Goal: Transaction & Acquisition: Book appointment/travel/reservation

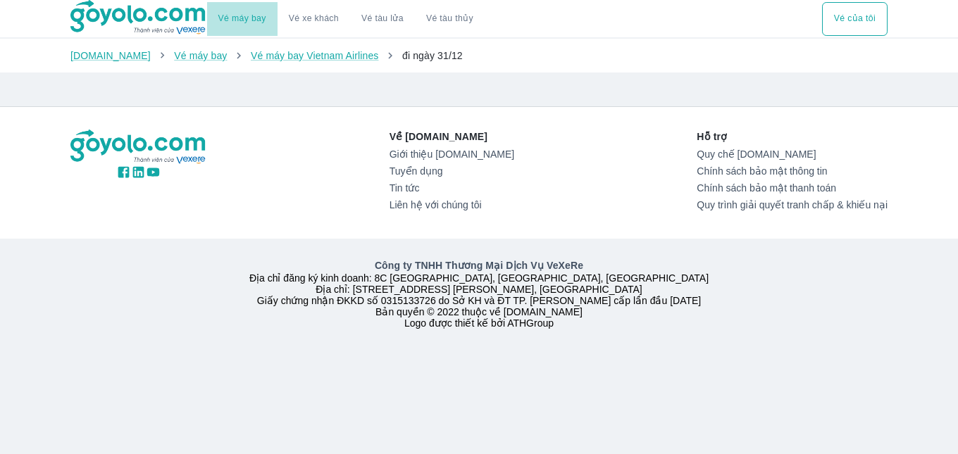
click at [239, 19] on link "Vé máy bay" at bounding box center [242, 18] width 48 height 11
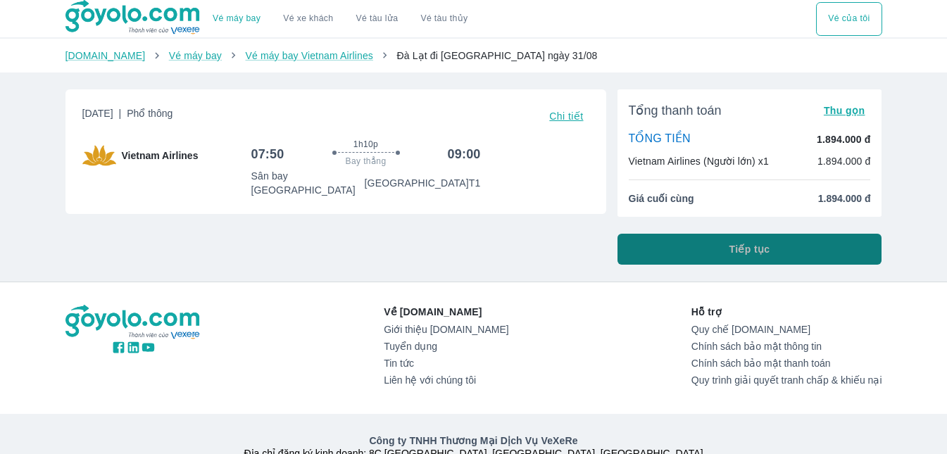
click at [746, 249] on span "Tiếp tục" at bounding box center [749, 249] width 41 height 14
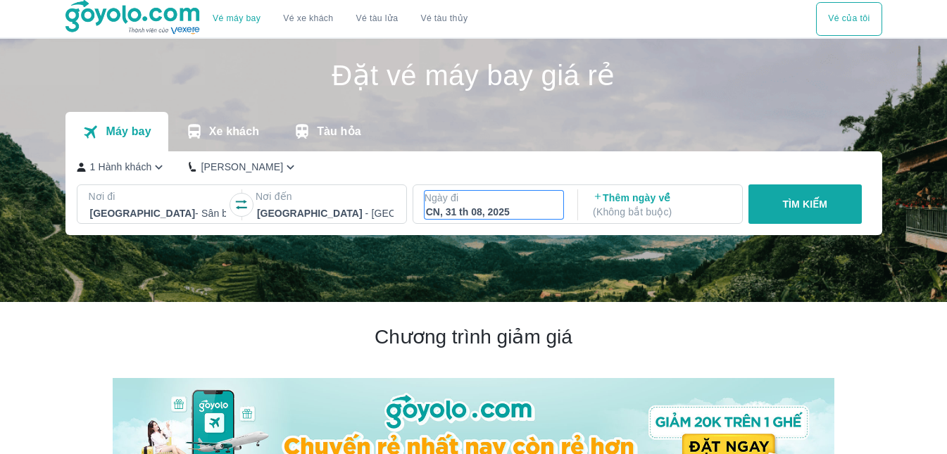
click at [460, 208] on div "CN, 31 th 08, 2025" at bounding box center [494, 212] width 137 height 14
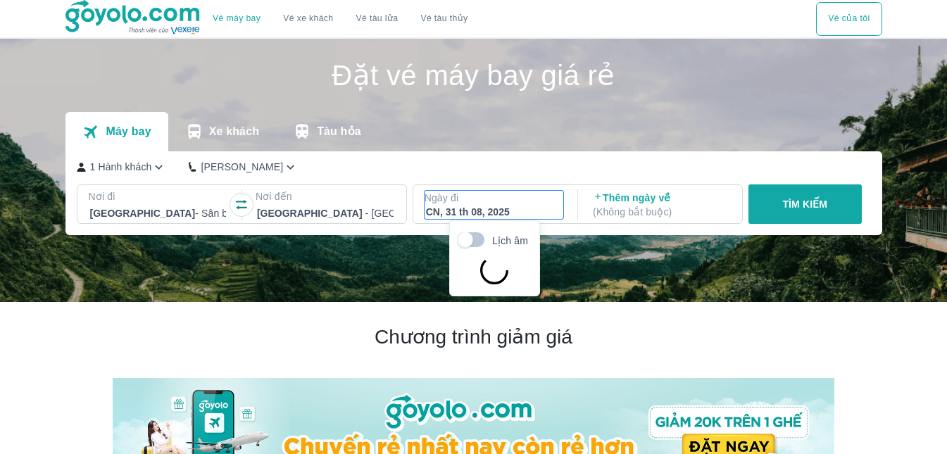
scroll to position [81, 0]
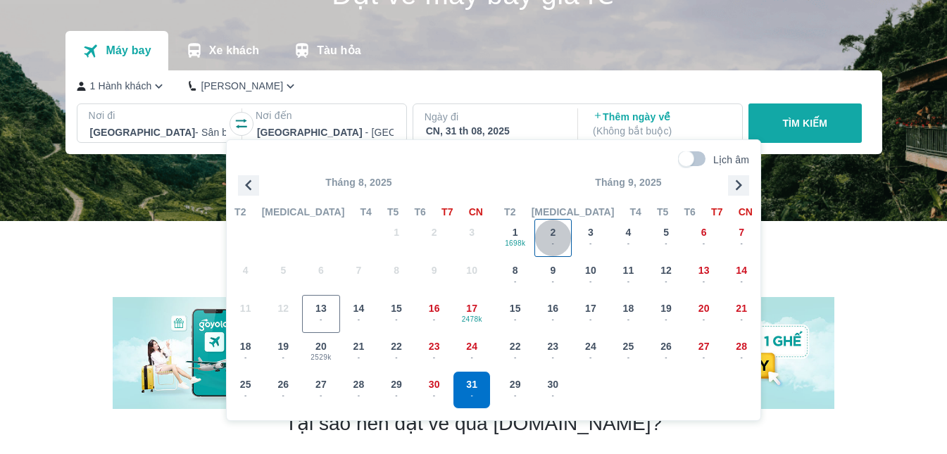
click at [553, 232] on span "2" at bounding box center [553, 232] width 6 height 14
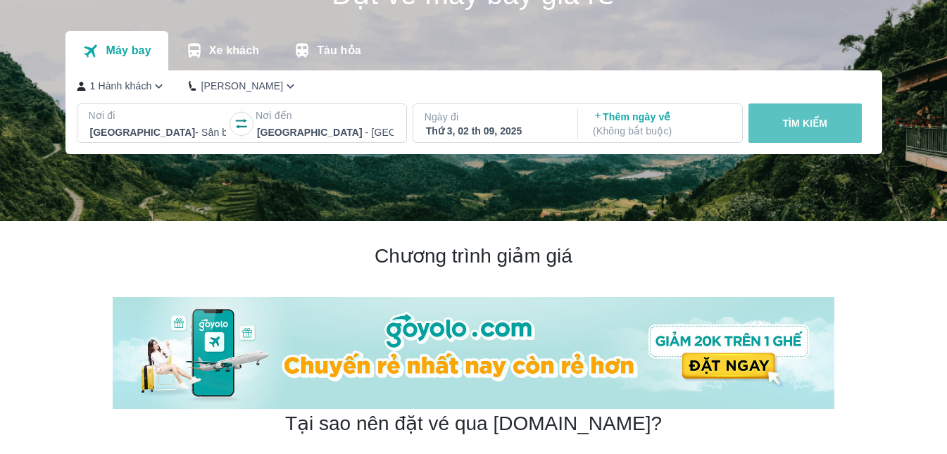
click at [804, 123] on p "TÌM KIẾM" at bounding box center [804, 123] width 45 height 14
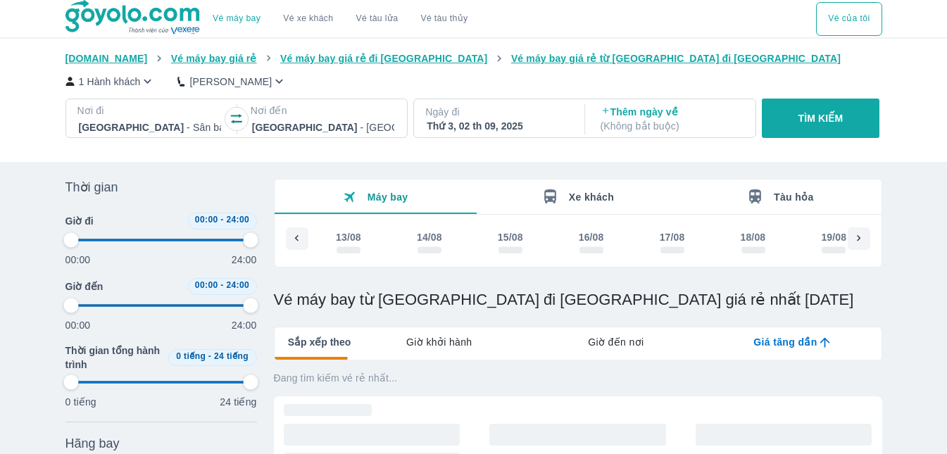
scroll to position [0, 1257]
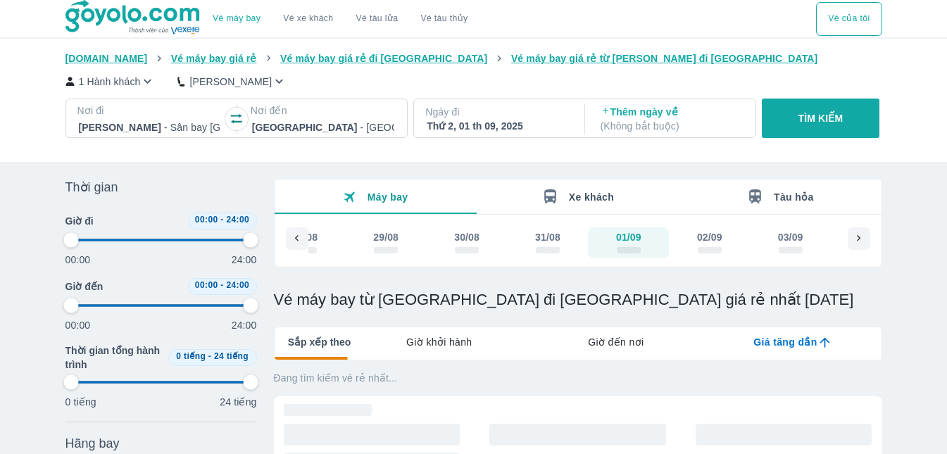
type input "97.9166666666667"
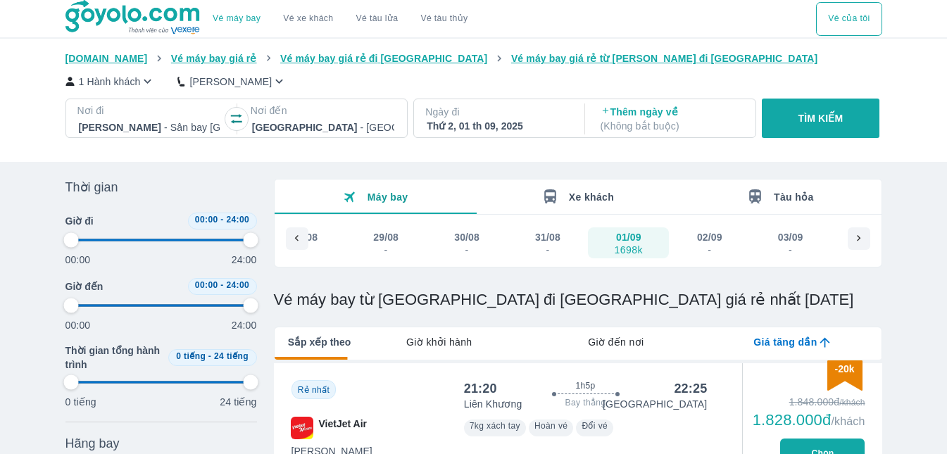
type input "97.9166666666667"
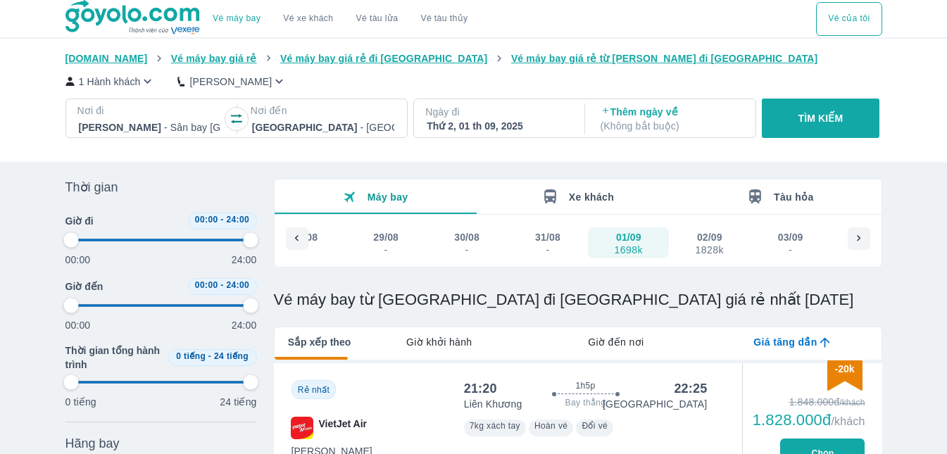
type input "97.9166666666667"
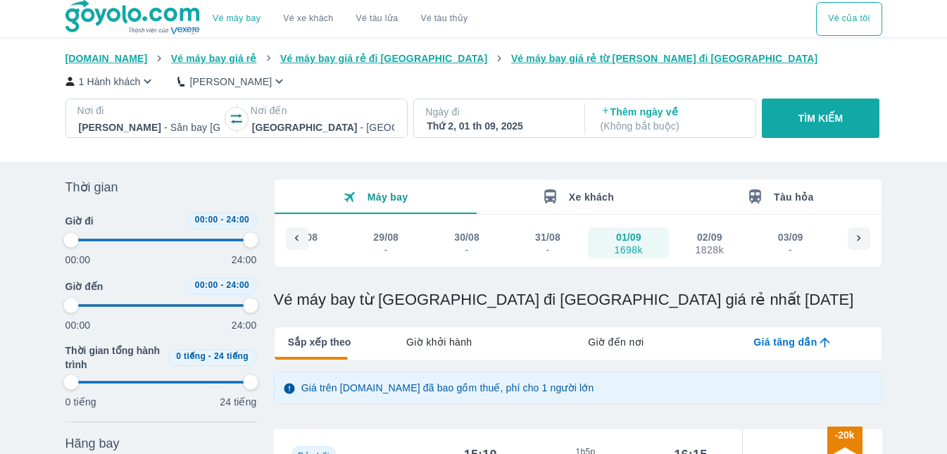
type input "97.9166666666667"
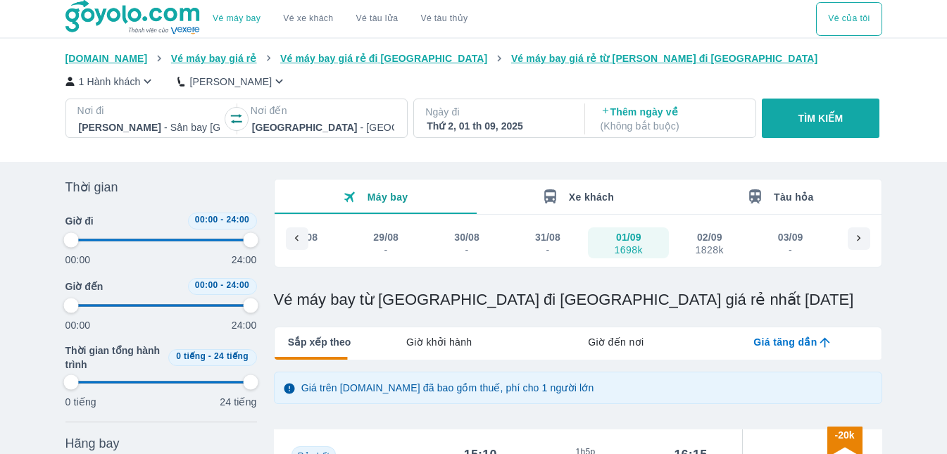
type input "97.9166666666667"
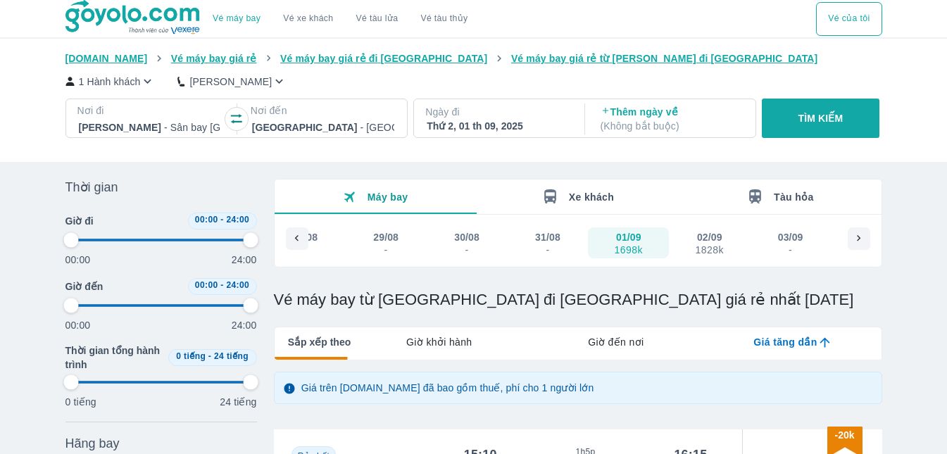
type input "97.9166666666667"
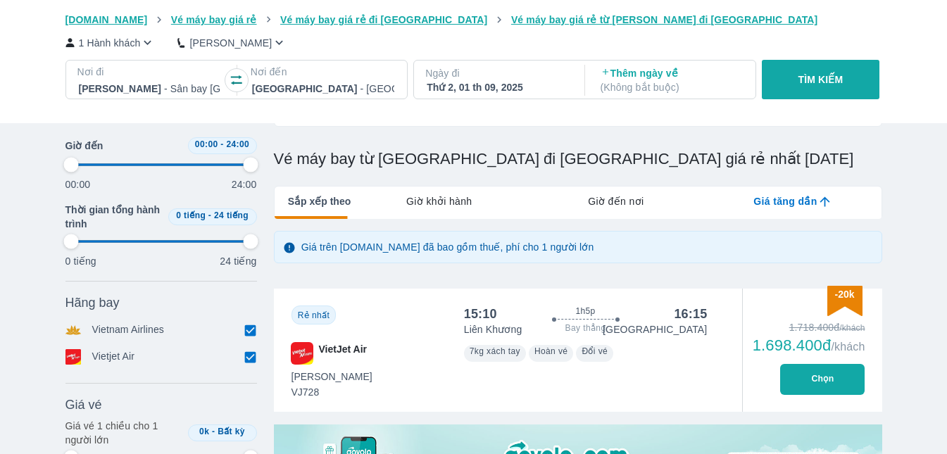
type input "97.9166666666667"
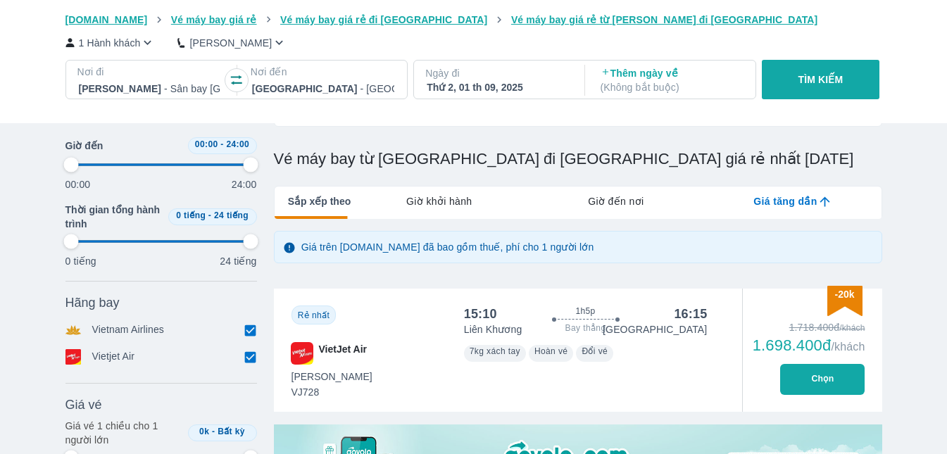
type input "97.9166666666667"
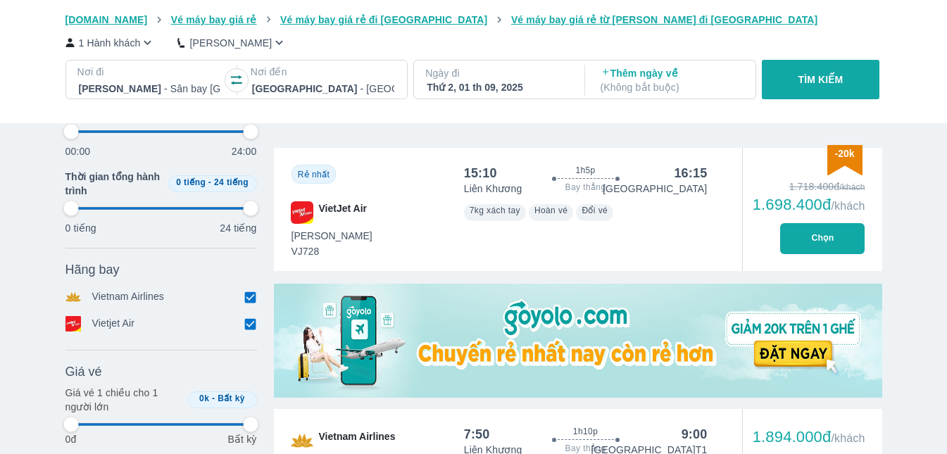
type input "97.9166666666667"
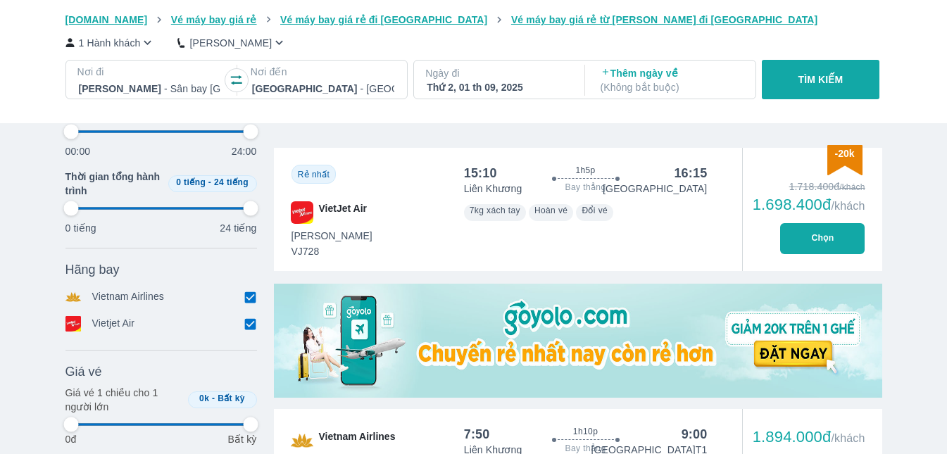
type input "97.9166666666667"
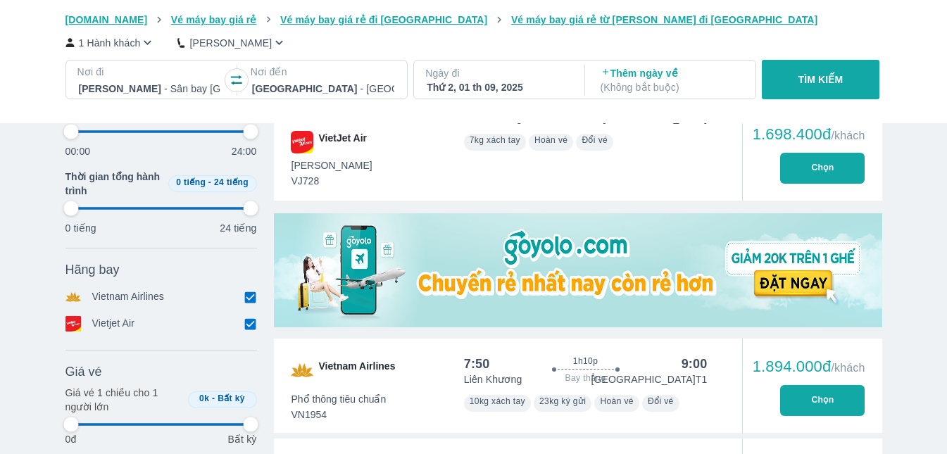
scroll to position [422, 0]
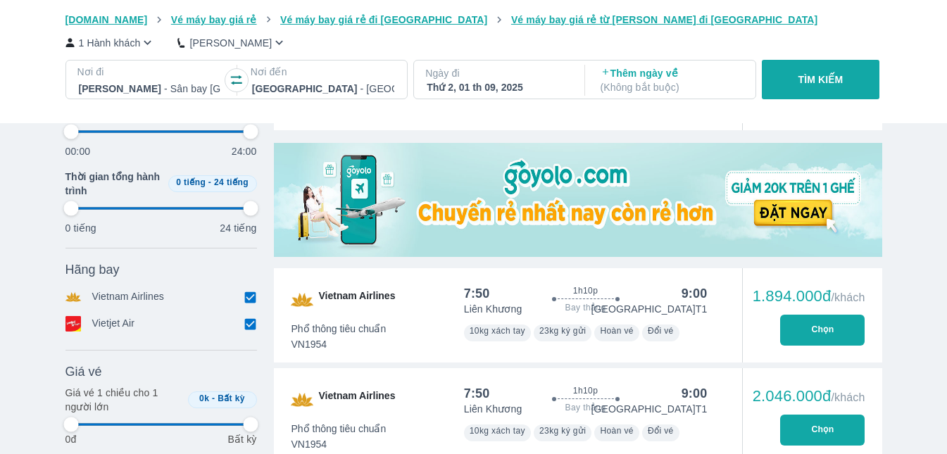
type input "97.9166666666667"
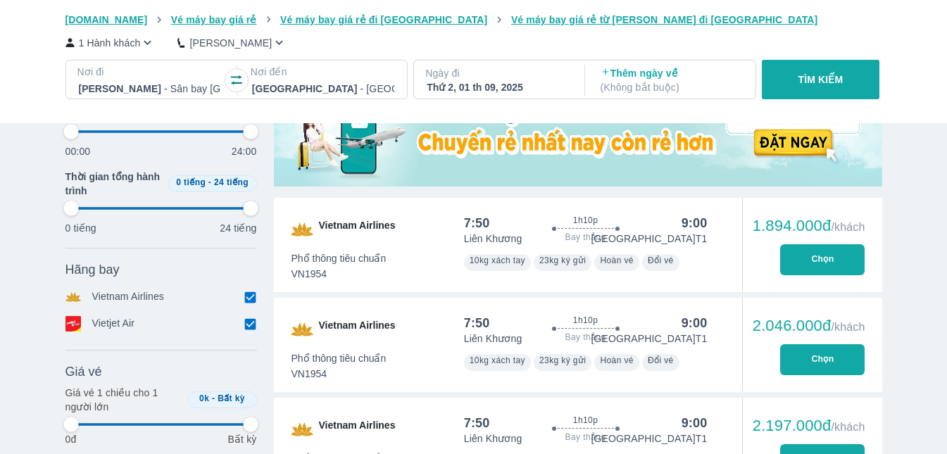
type input "97.9166666666667"
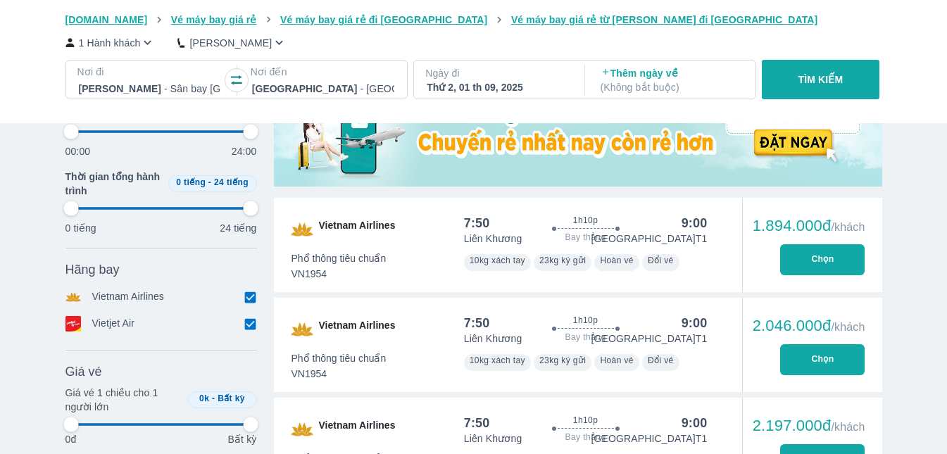
type input "97.9166666666667"
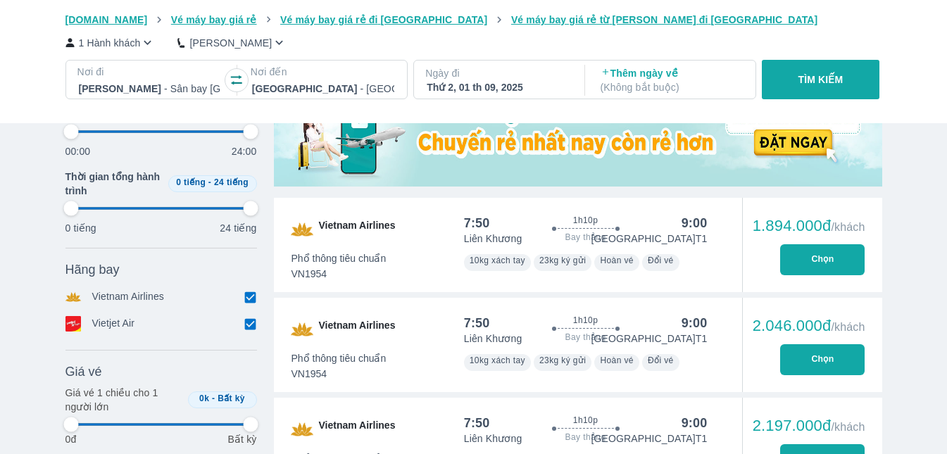
type input "97.9166666666667"
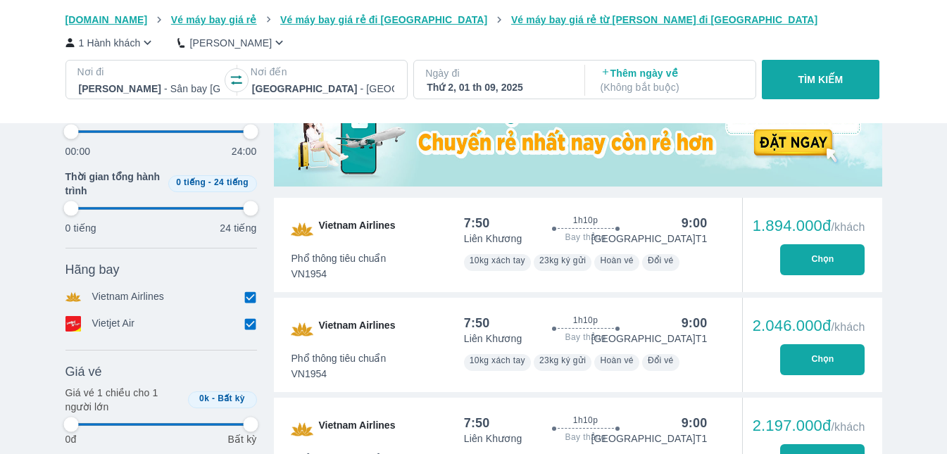
type input "97.9166666666667"
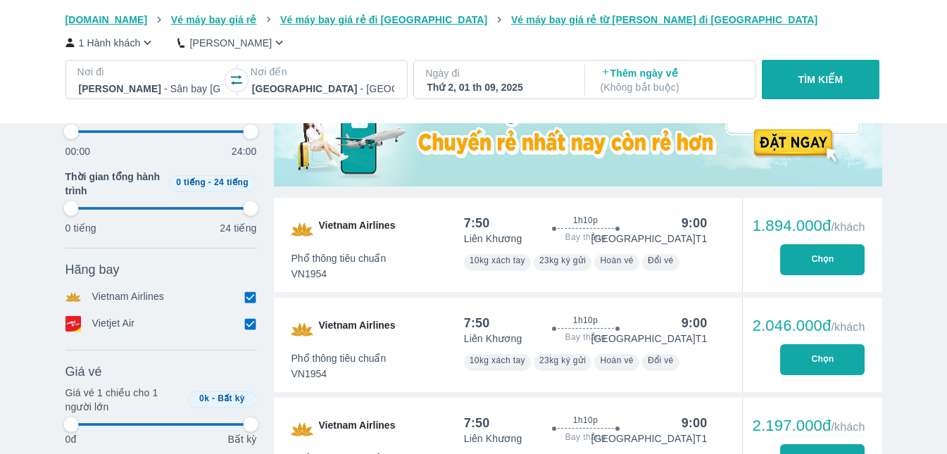
type input "97.9166666666667"
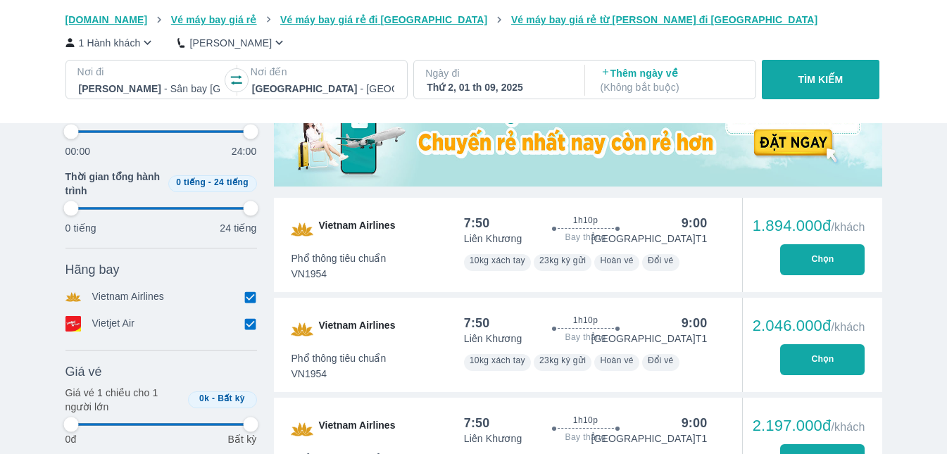
type input "97.9166666666667"
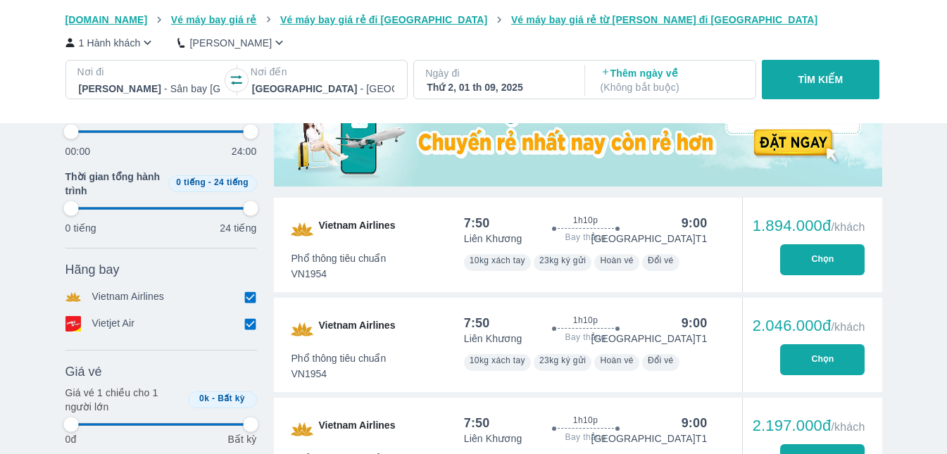
type input "97.9166666666667"
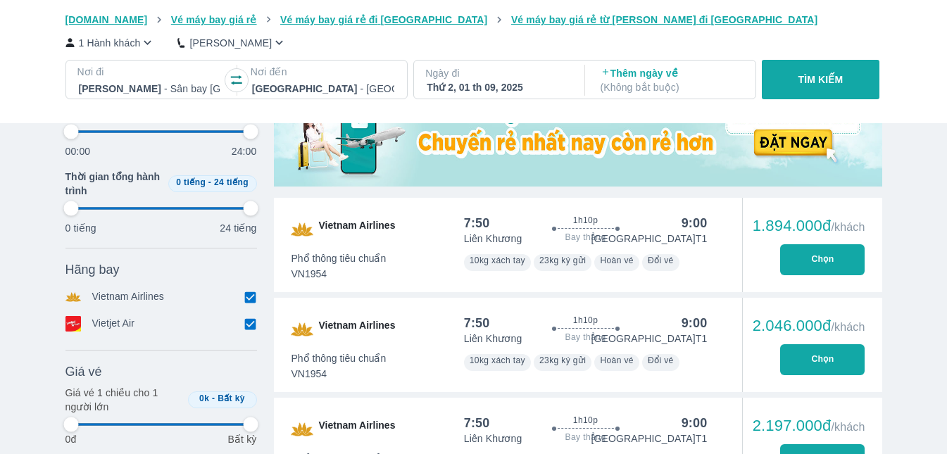
type input "97.9166666666667"
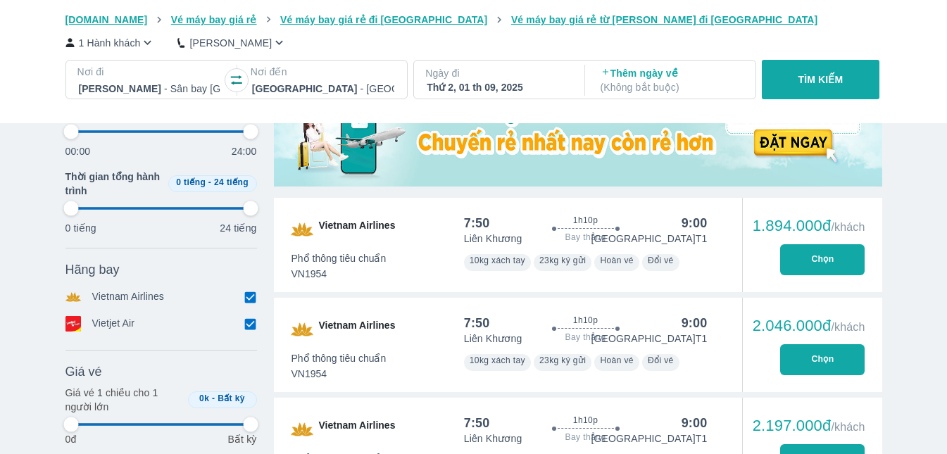
type input "97.9166666666667"
click at [782, 221] on div "1.894.000đ /khách" at bounding box center [809, 226] width 113 height 17
type input "97.9166666666667"
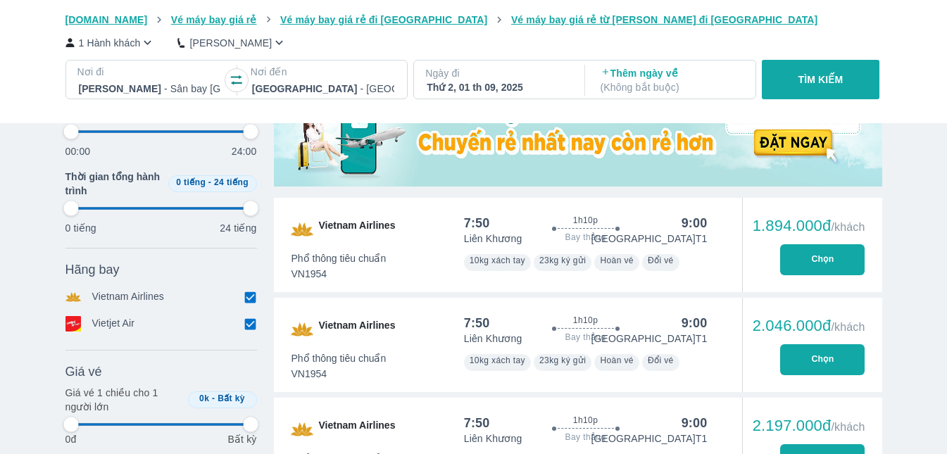
type input "97.9166666666667"
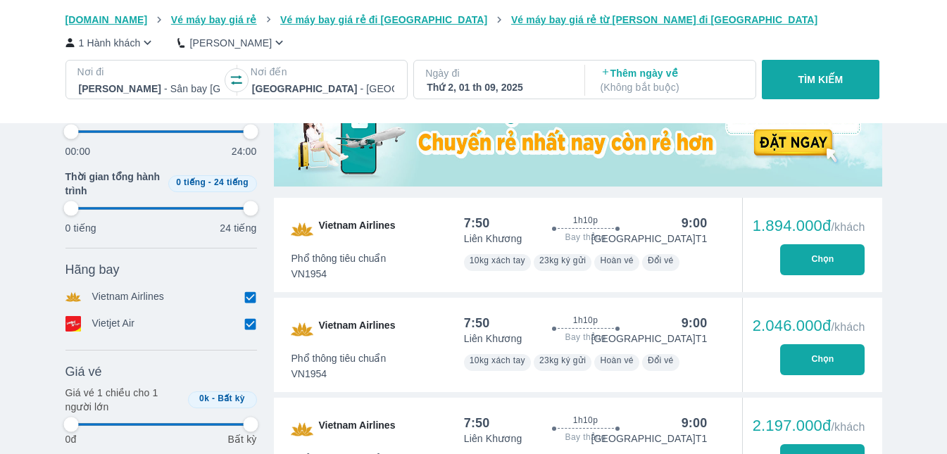
type input "97.9166666666667"
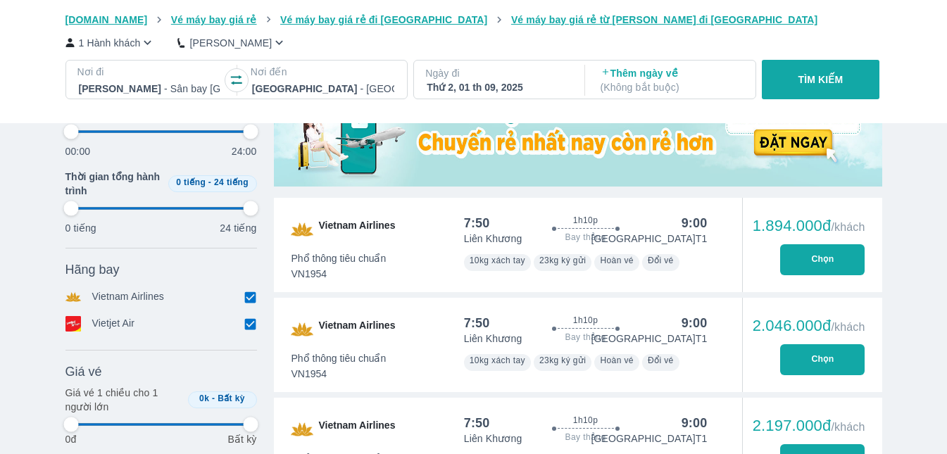
type input "97.9166666666667"
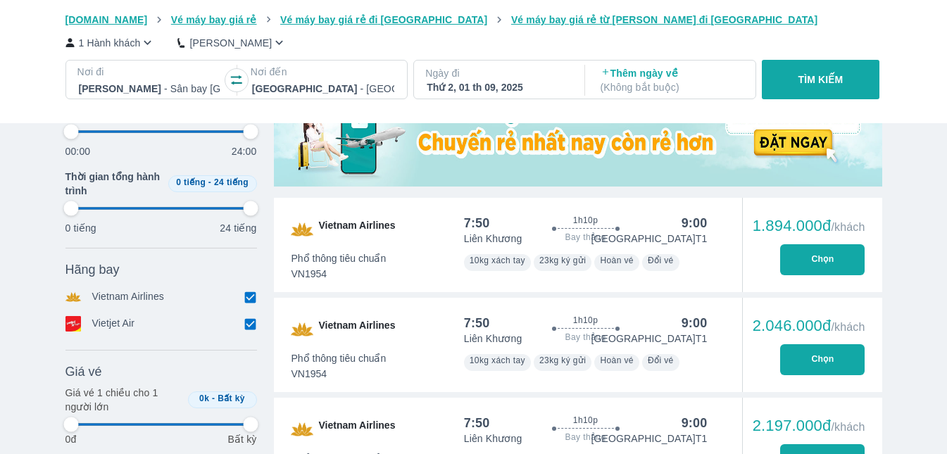
type input "97.9166666666667"
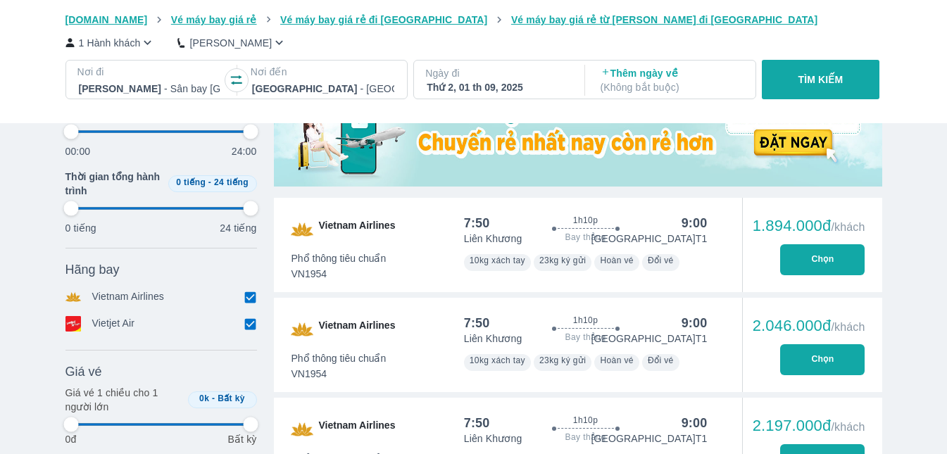
type input "97.9166666666667"
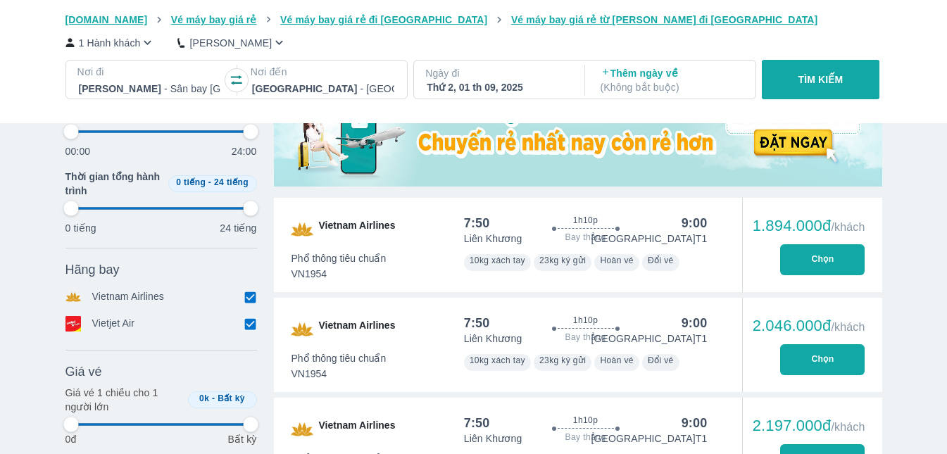
type input "97.9166666666667"
click at [544, 77] on p "Ngày đi" at bounding box center [497, 73] width 145 height 14
type input "97.9166666666667"
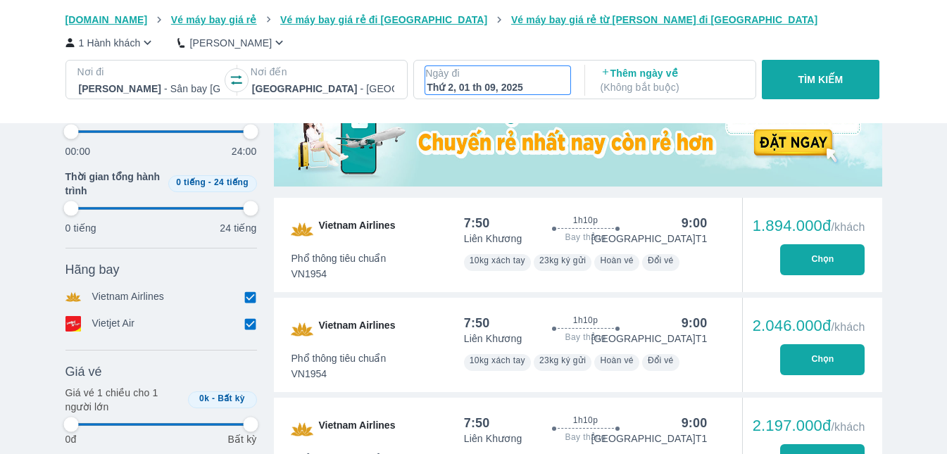
type input "97.9166666666667"
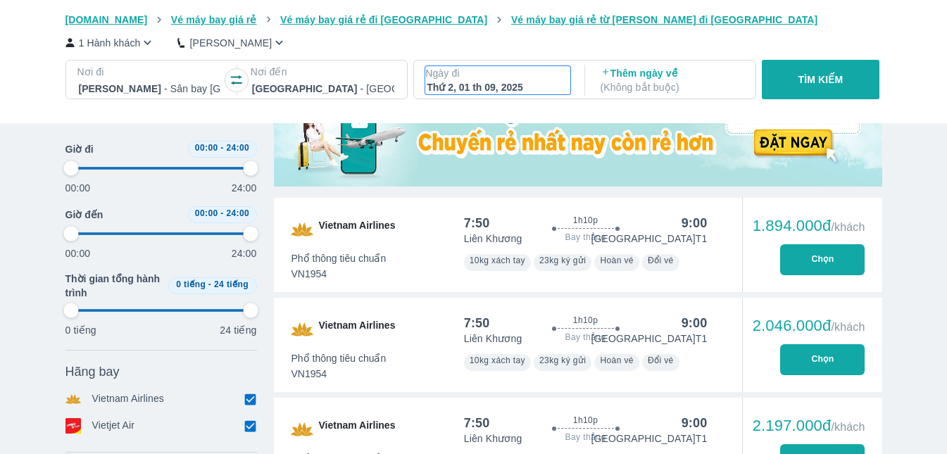
scroll to position [81, 0]
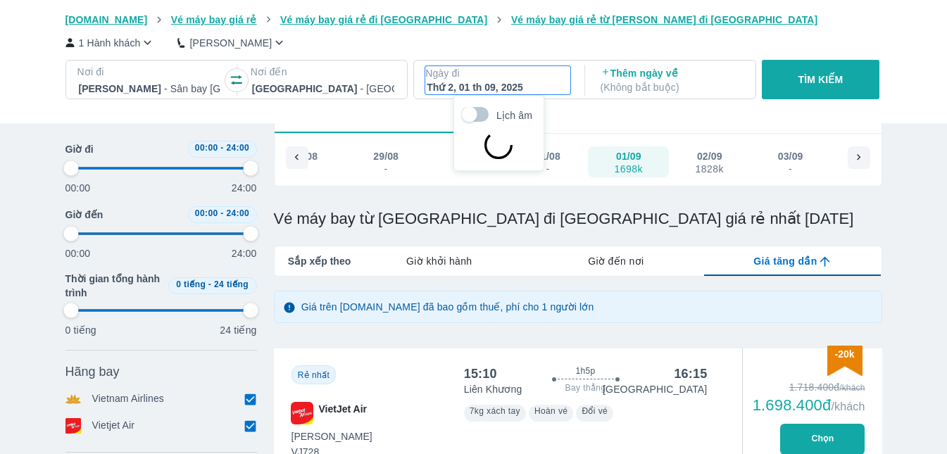
type input "97.9166666666667"
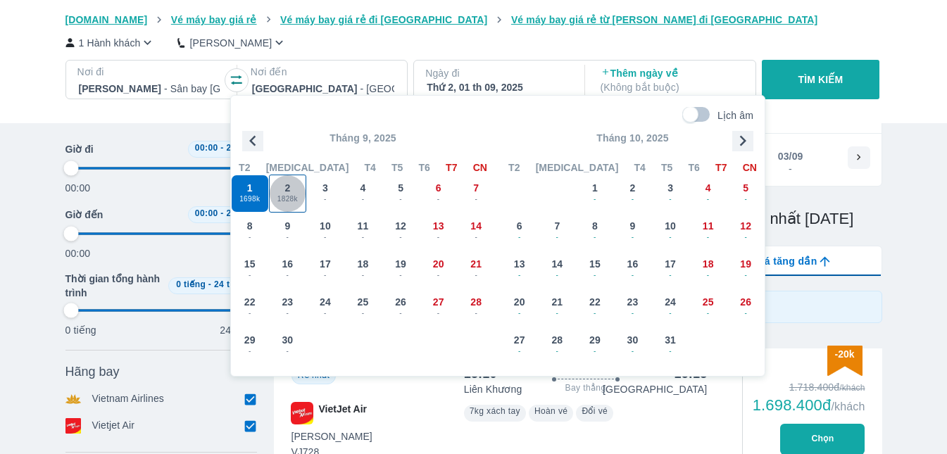
click at [287, 186] on span "2" at bounding box center [287, 188] width 6 height 14
type input "97.9166666666667"
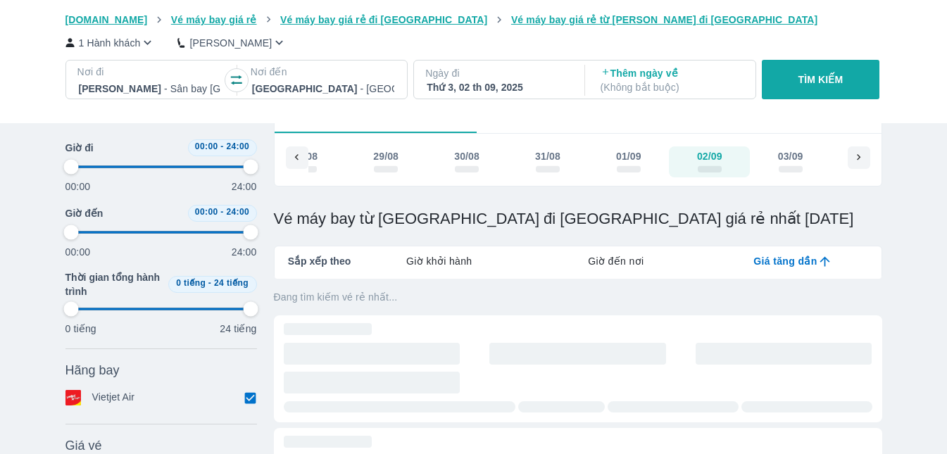
type input "97.9166666666667"
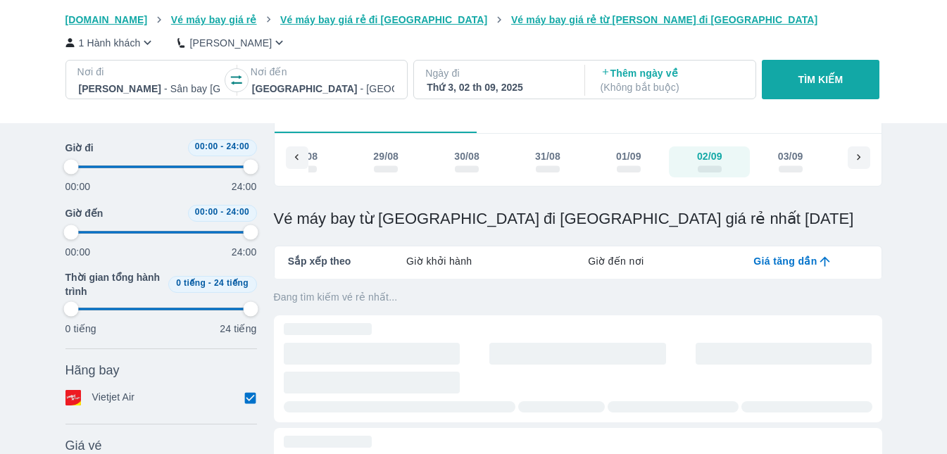
type input "97.9166666666667"
checkbox input "true"
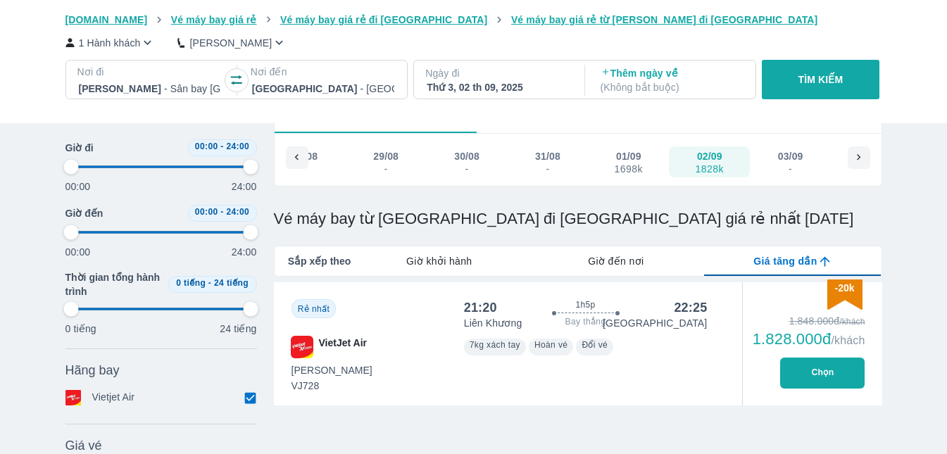
type input "97.9166666666667"
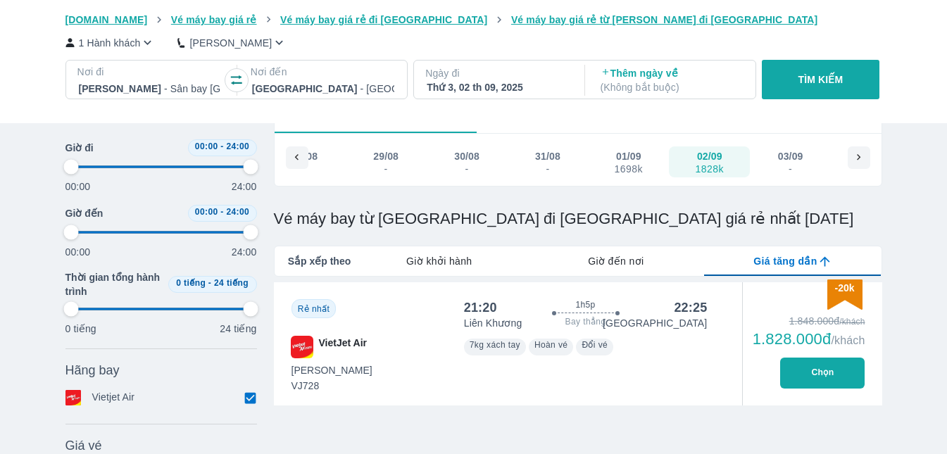
type input "97.9166666666667"
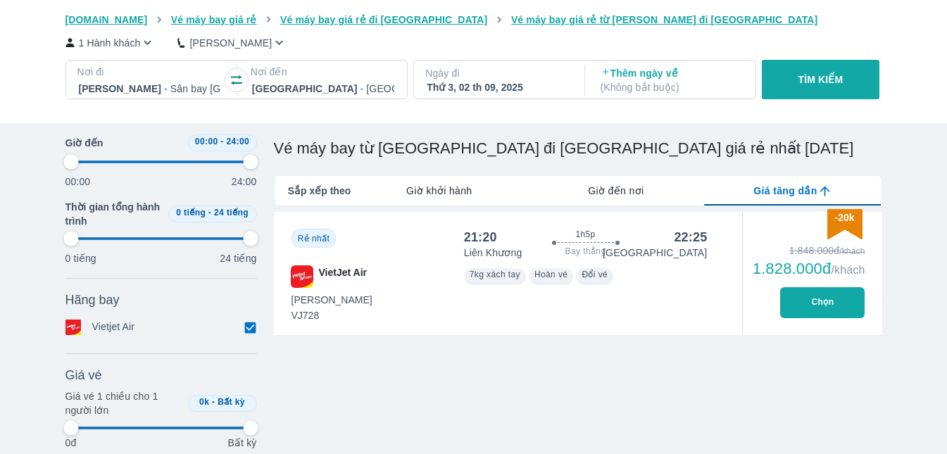
type input "97.9166666666667"
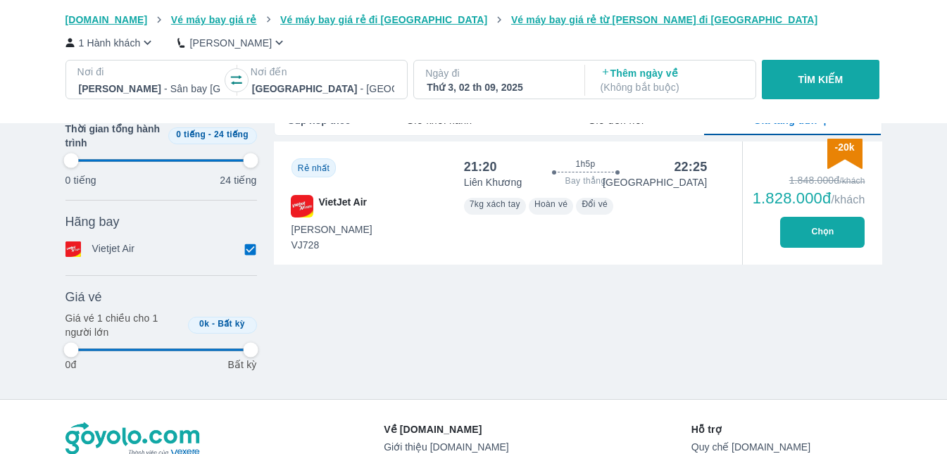
type input "97.9166666666667"
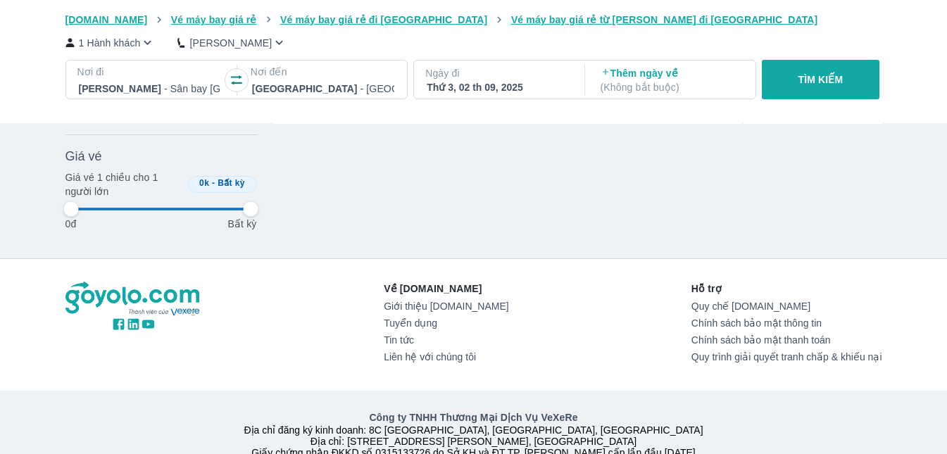
scroll to position [151, 0]
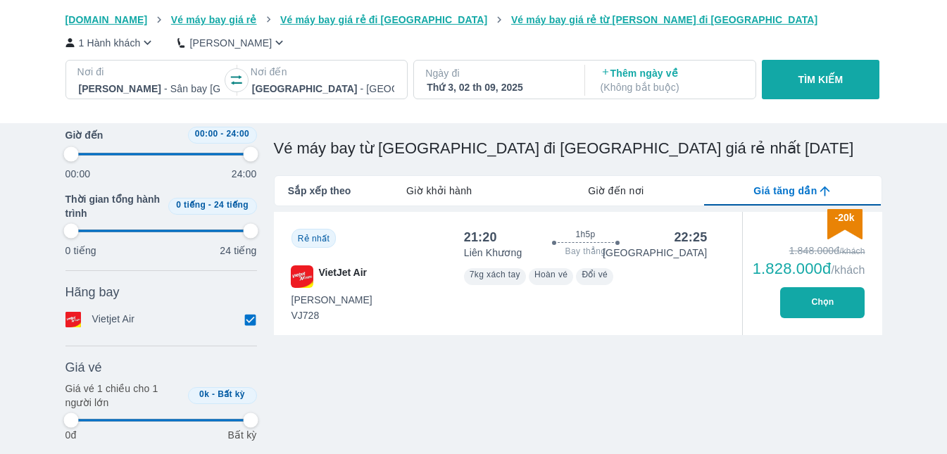
type input "97.9166666666667"
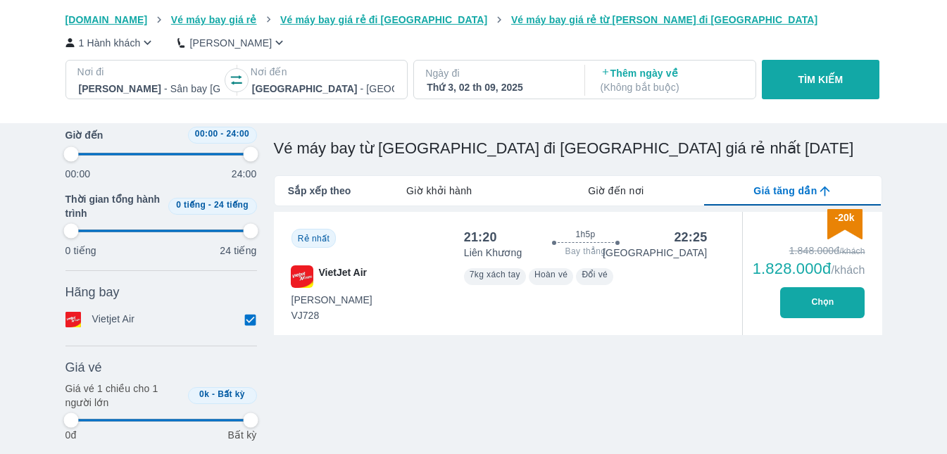
type input "97.9166666666667"
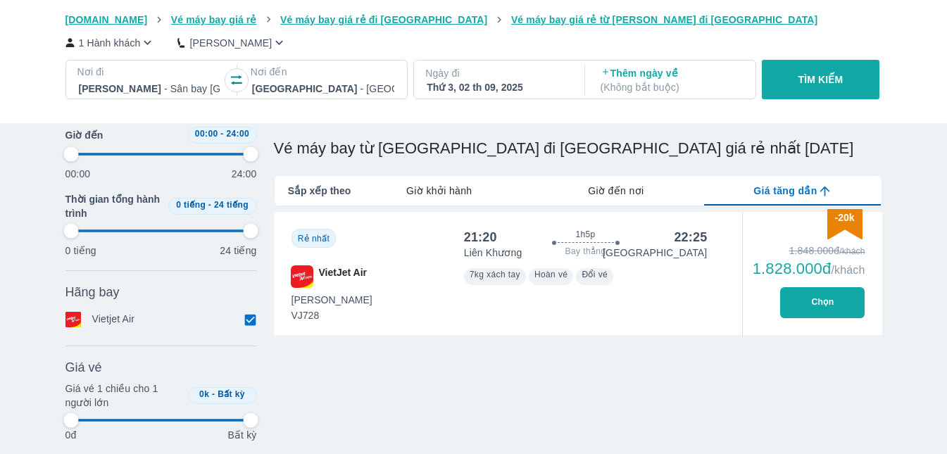
type input "97.9166666666667"
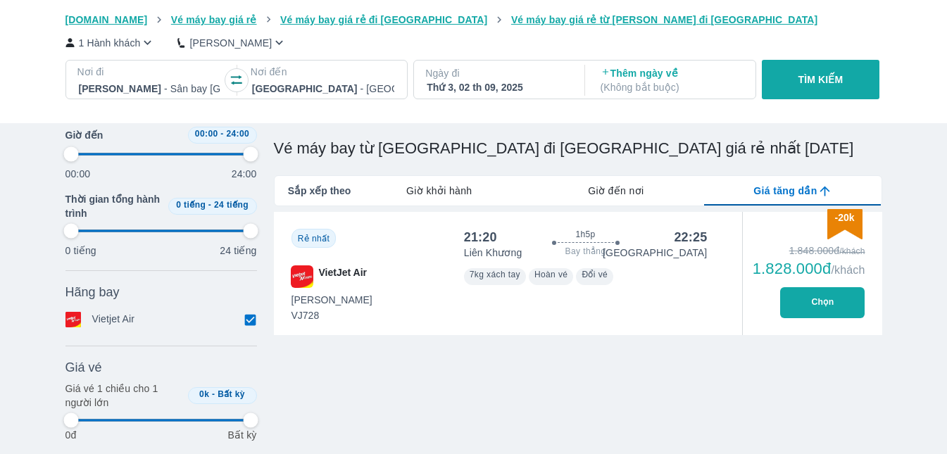
type input "97.9166666666667"
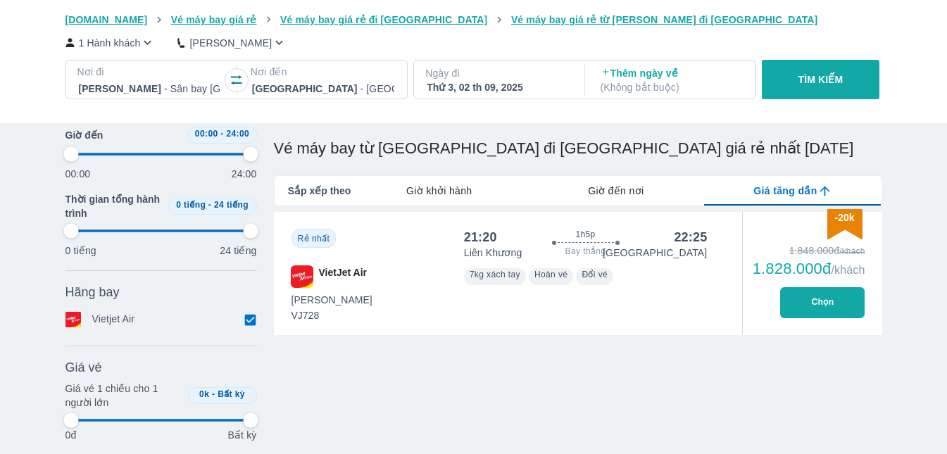
type input "97.9166666666667"
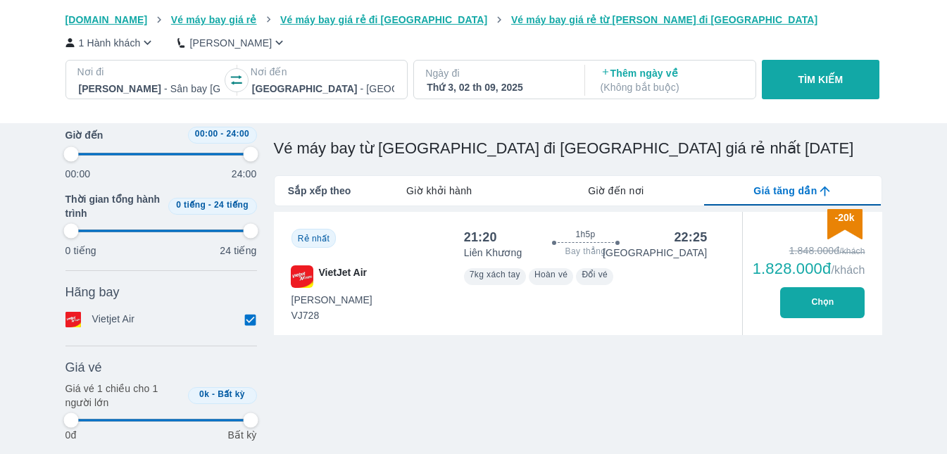
type input "97.9166666666667"
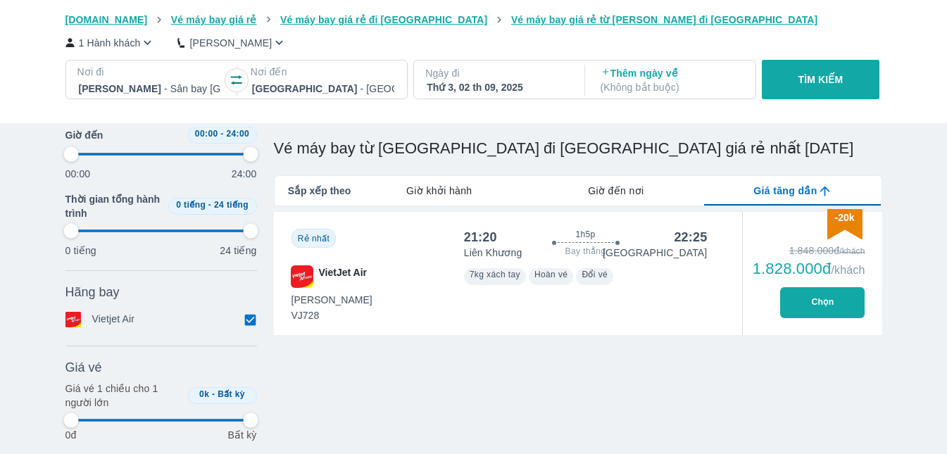
type input "97.9166666666667"
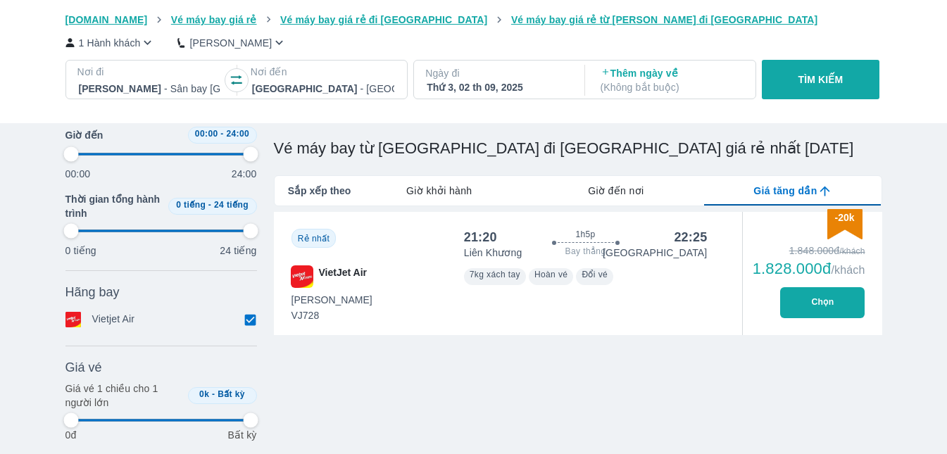
type input "97.9166666666667"
click at [470, 83] on div "Thứ 3, 02 th 09, 2025" at bounding box center [498, 87] width 142 height 14
type input "97.9166666666667"
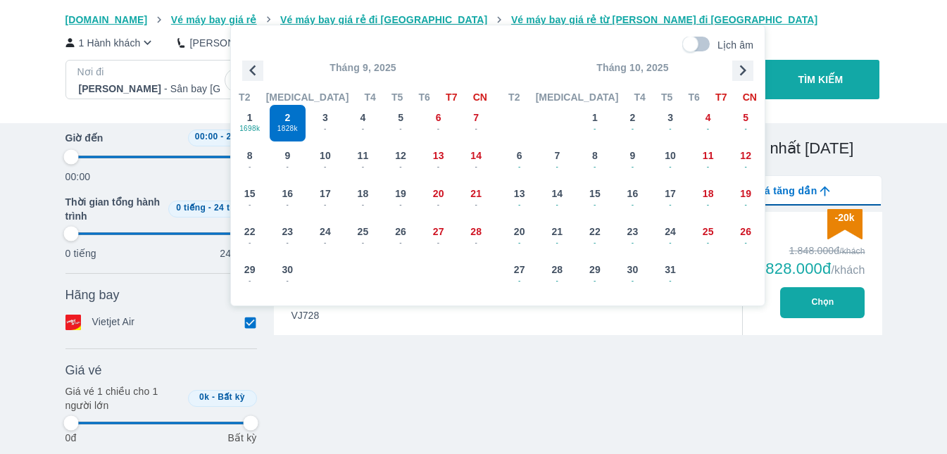
scroll to position [81, 0]
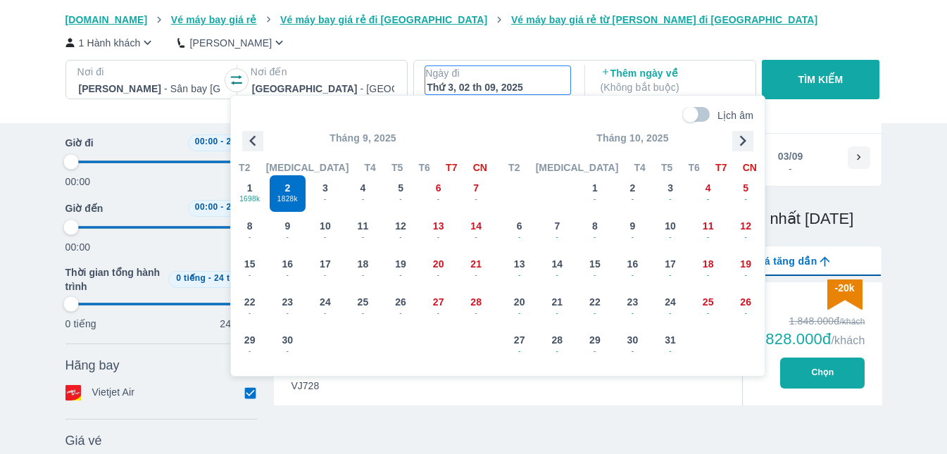
type input "97.9166666666667"
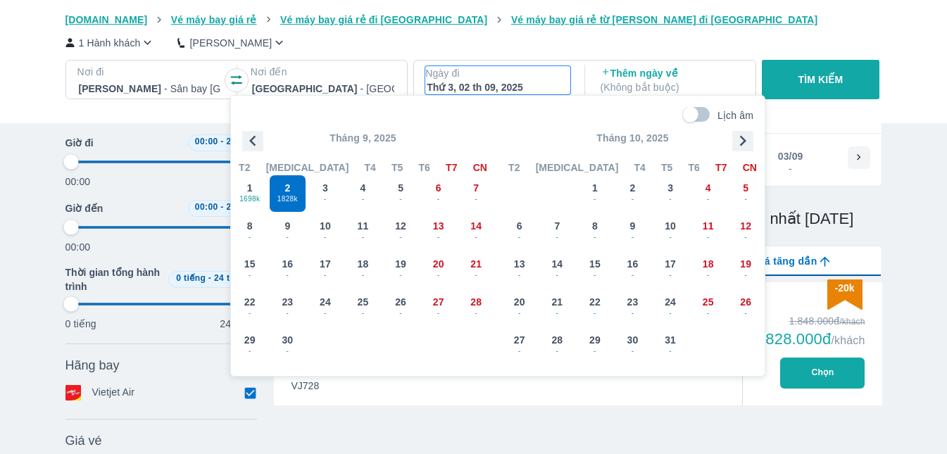
type input "97.9166666666667"
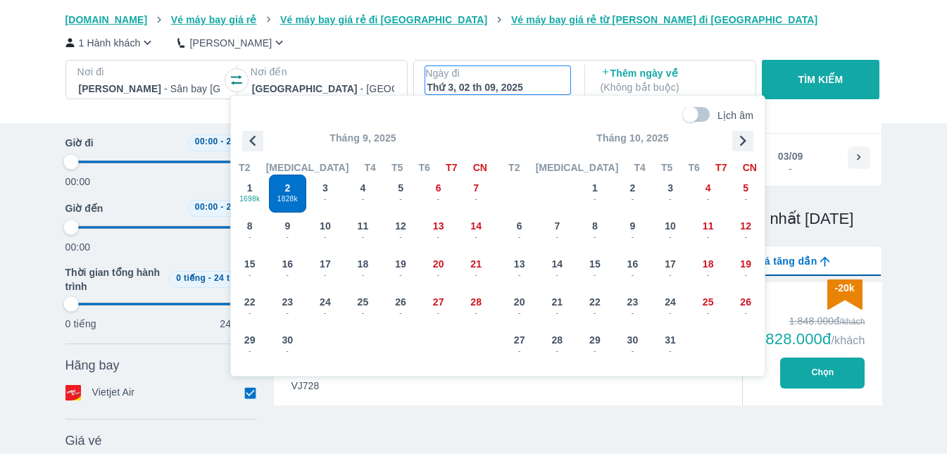
type input "97.9166666666667"
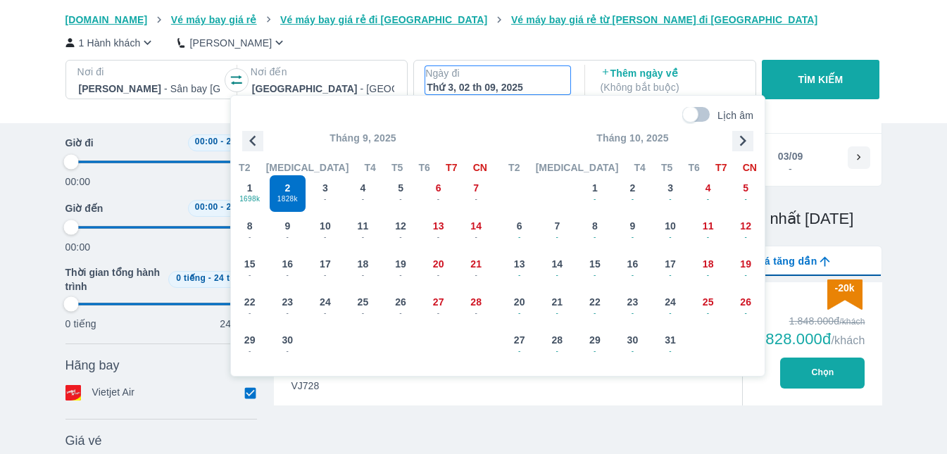
type input "97.9166666666667"
click at [253, 187] on div "1 1698k" at bounding box center [250, 193] width 37 height 37
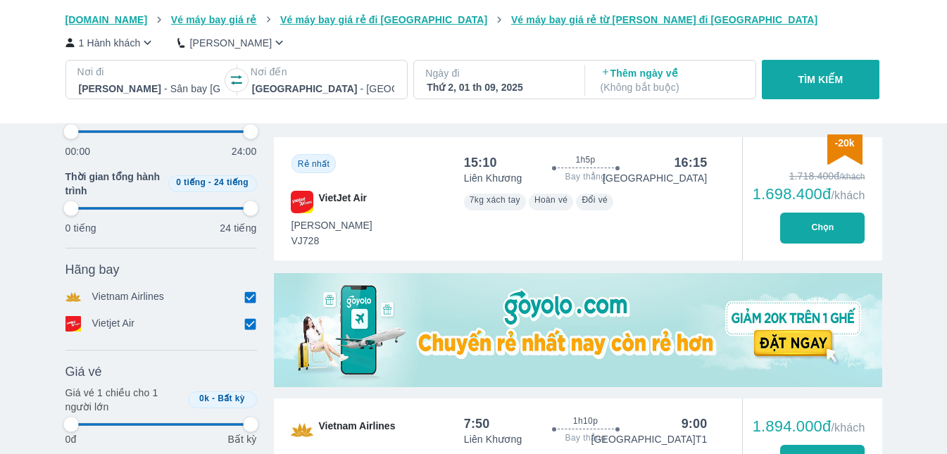
scroll to position [433, 0]
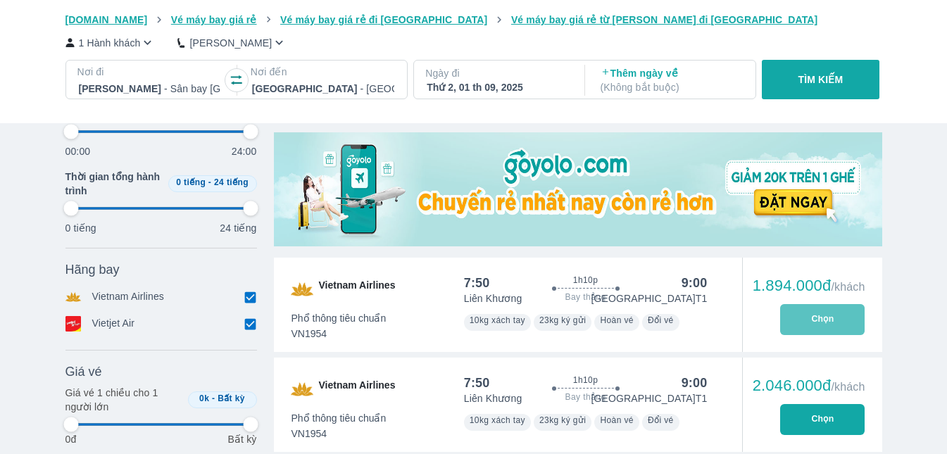
click at [820, 321] on button "Chọn" at bounding box center [822, 319] width 84 height 31
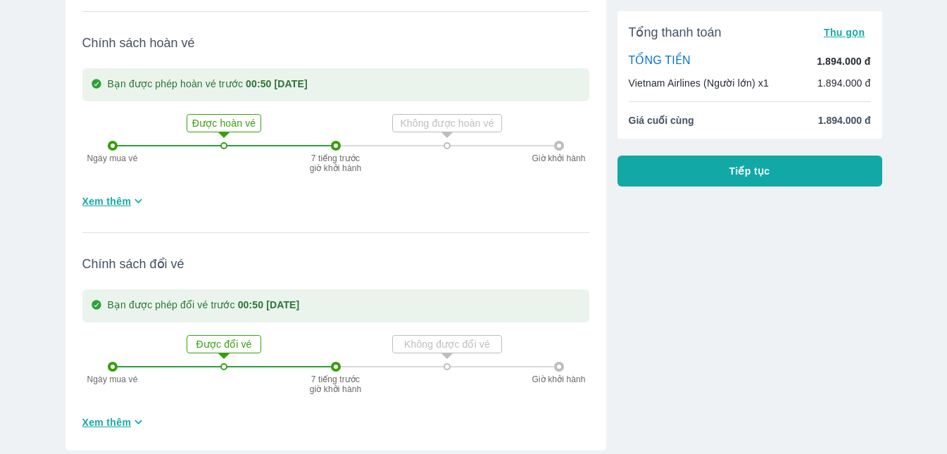
scroll to position [493, 0]
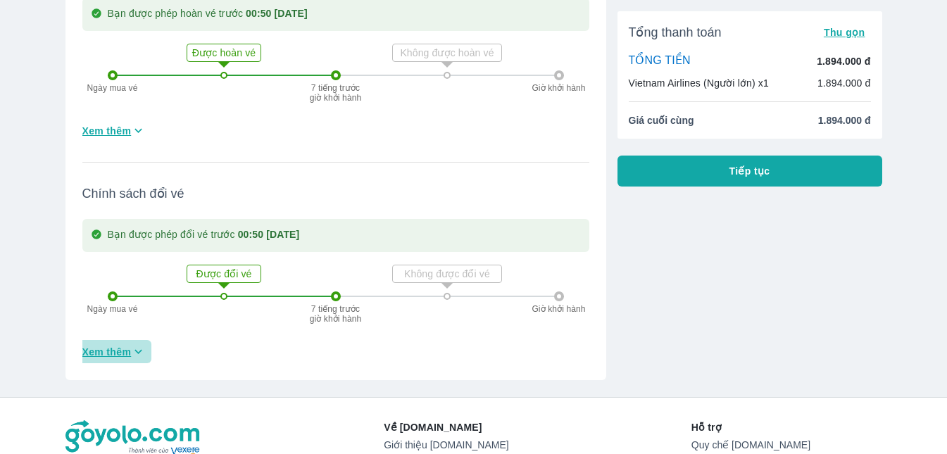
click at [114, 345] on span "Xem thêm" at bounding box center [106, 352] width 49 height 14
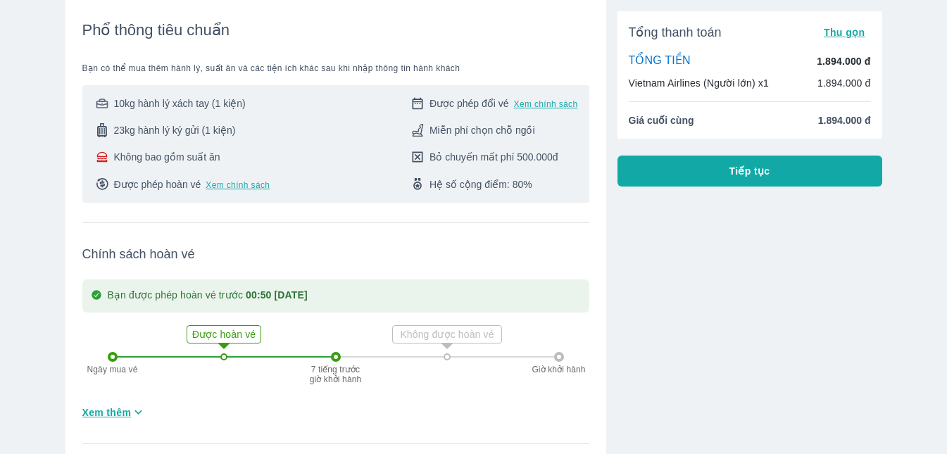
scroll to position [0, 0]
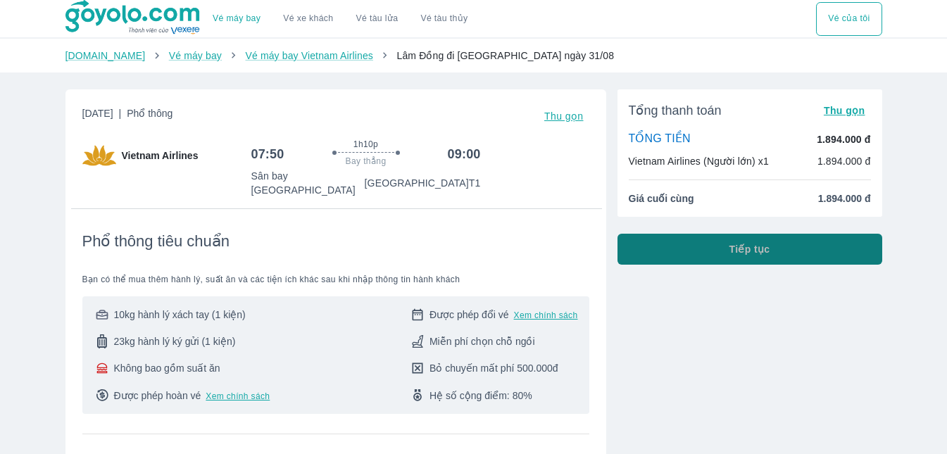
click at [748, 252] on span "Tiếp tục" at bounding box center [749, 249] width 41 height 14
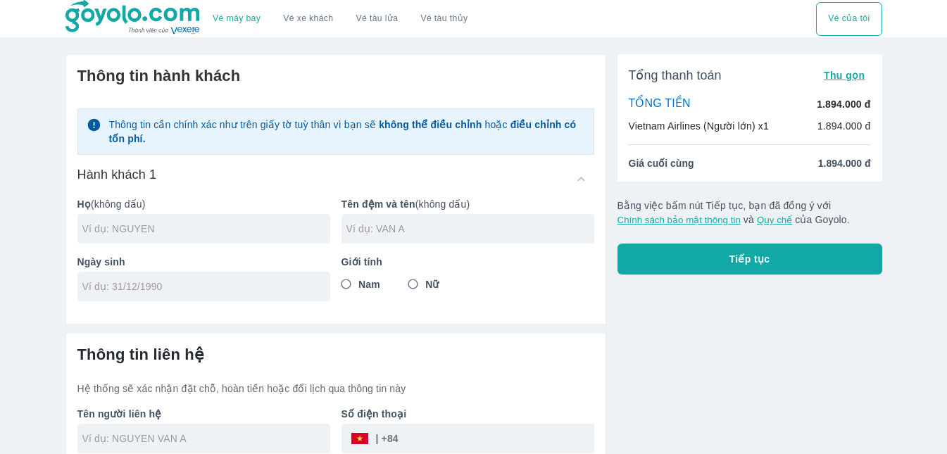
click at [116, 230] on input "text" at bounding box center [206, 229] width 248 height 14
click at [362, 231] on input "text" at bounding box center [470, 229] width 248 height 14
click at [130, 286] on input "tel" at bounding box center [199, 287] width 234 height 14
click at [346, 282] on input "Nam" at bounding box center [346, 284] width 25 height 25
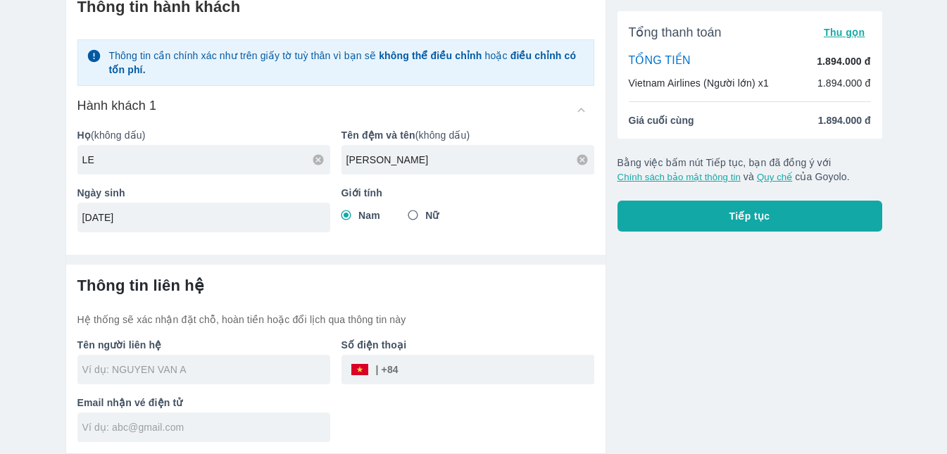
click at [153, 425] on input "text" at bounding box center [206, 427] width 248 height 14
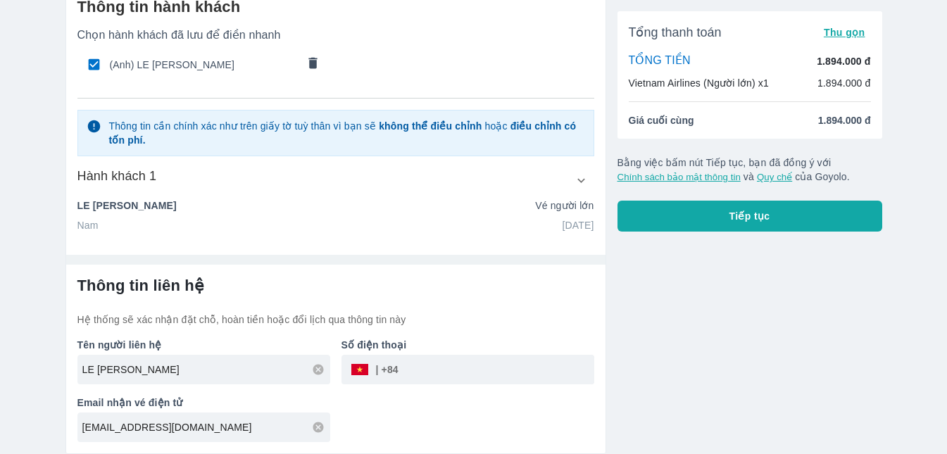
click at [404, 370] on input "tel" at bounding box center [497, 370] width 196 height 34
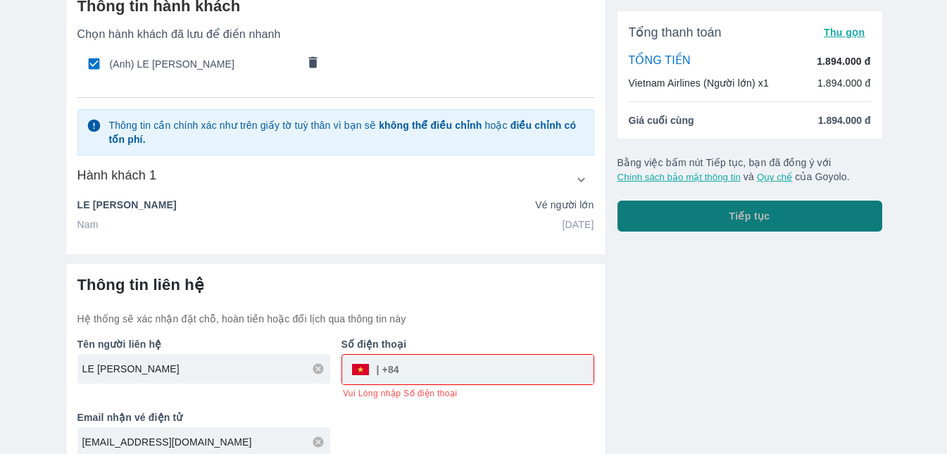
click at [748, 216] on span "Tiếp tục" at bounding box center [749, 216] width 41 height 14
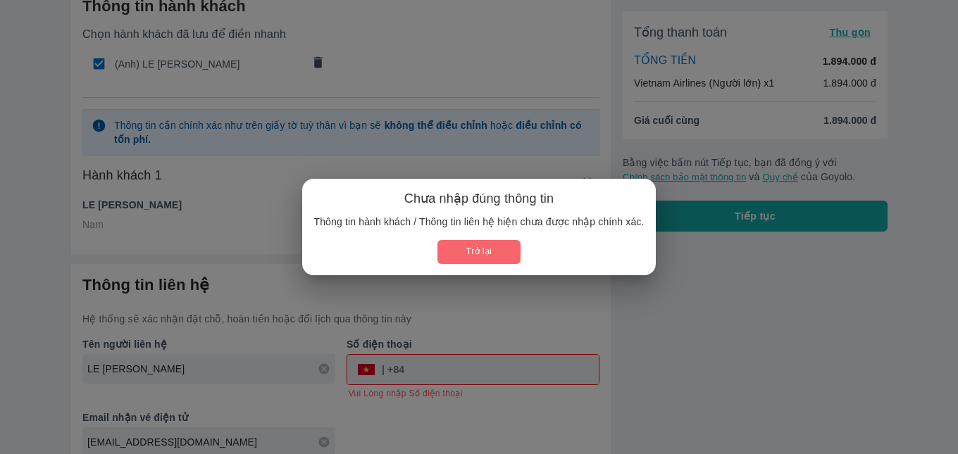
click at [483, 253] on button "Trở lại" at bounding box center [478, 251] width 82 height 23
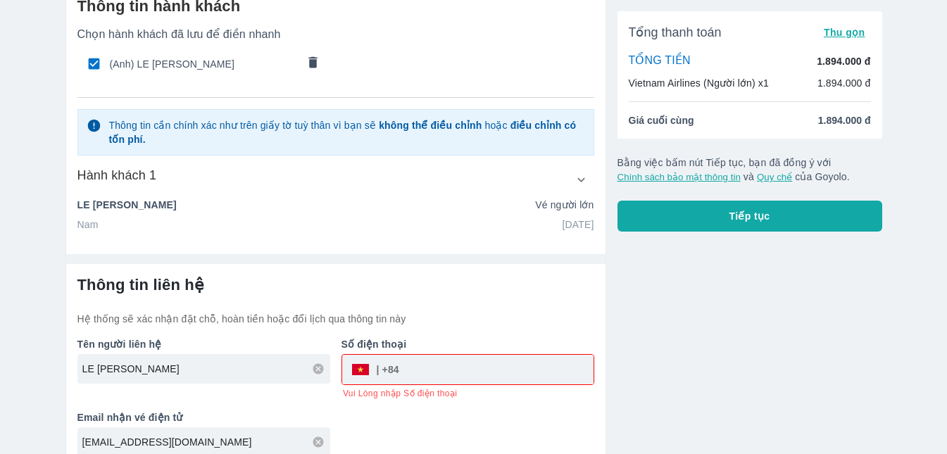
click at [411, 369] on input "tel" at bounding box center [496, 370] width 194 height 34
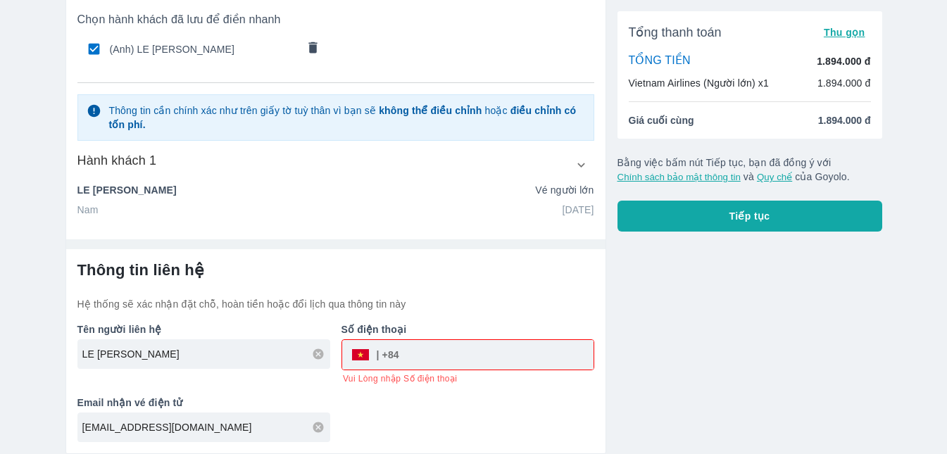
scroll to position [0, 0]
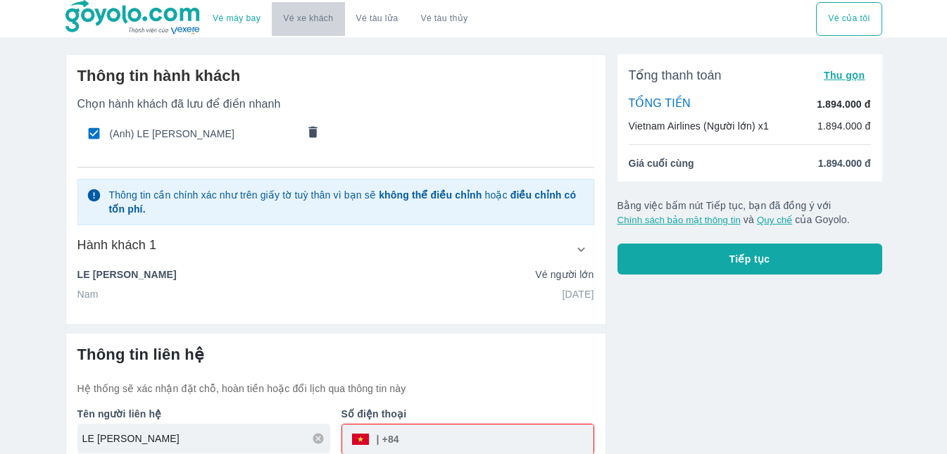
click at [305, 17] on link "Vé xe khách" at bounding box center [308, 18] width 50 height 11
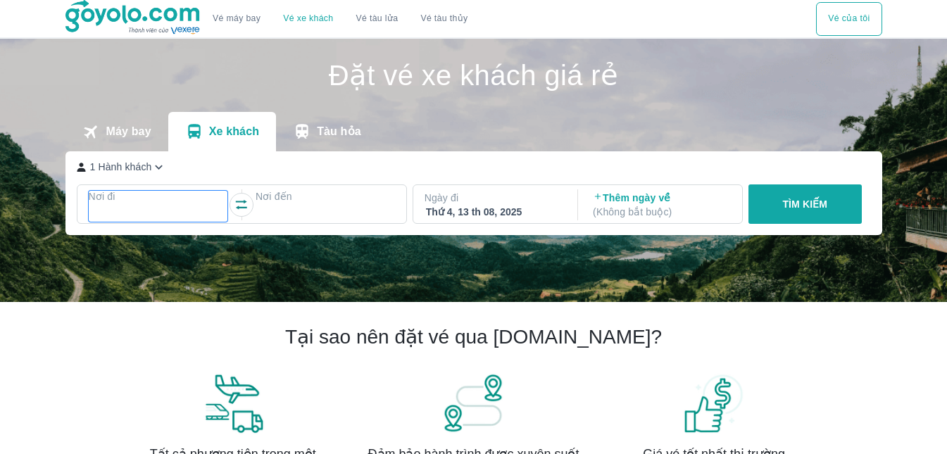
click at [131, 203] on p "Nơi đi" at bounding box center [158, 196] width 139 height 14
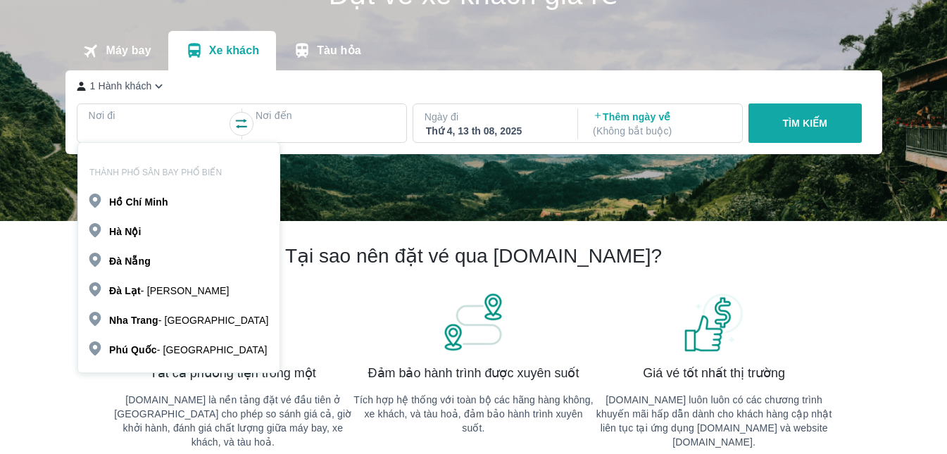
click at [136, 291] on b "Lạt" at bounding box center [133, 290] width 16 height 11
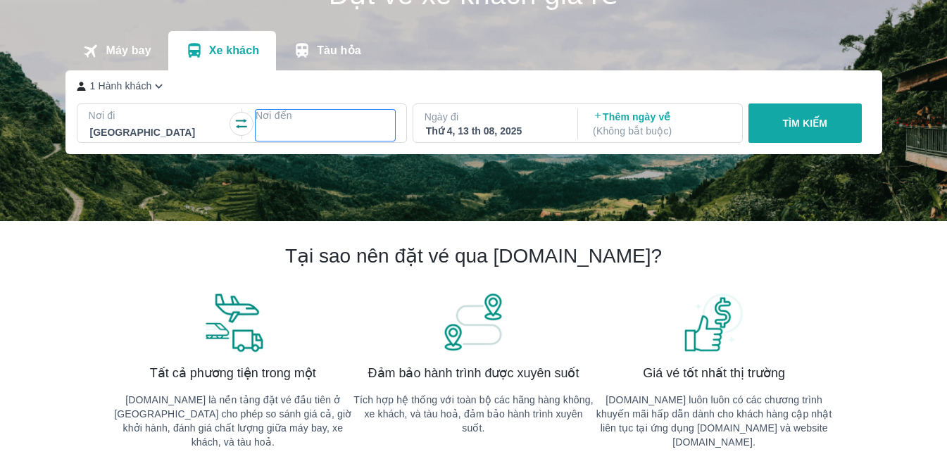
click at [291, 127] on div at bounding box center [325, 132] width 137 height 17
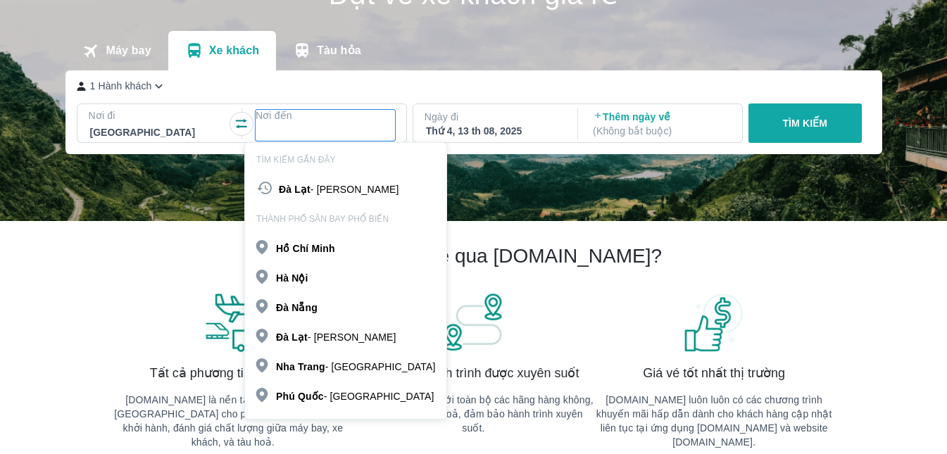
scroll to position [151, 0]
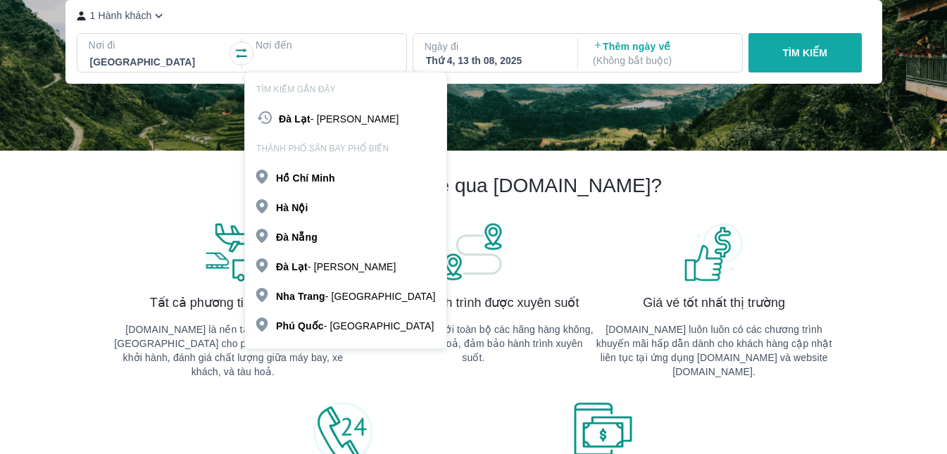
click at [292, 234] on b "Nẵng" at bounding box center [305, 237] width 26 height 11
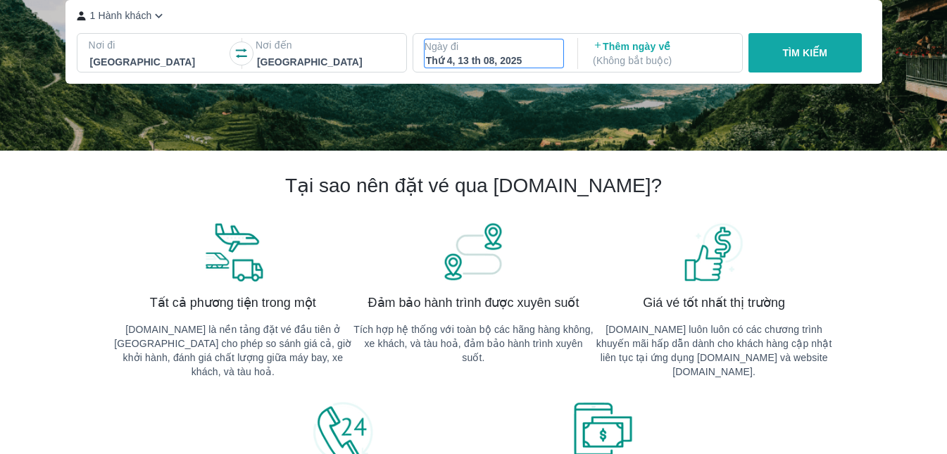
click at [479, 52] on p "Ngày đi" at bounding box center [494, 46] width 139 height 14
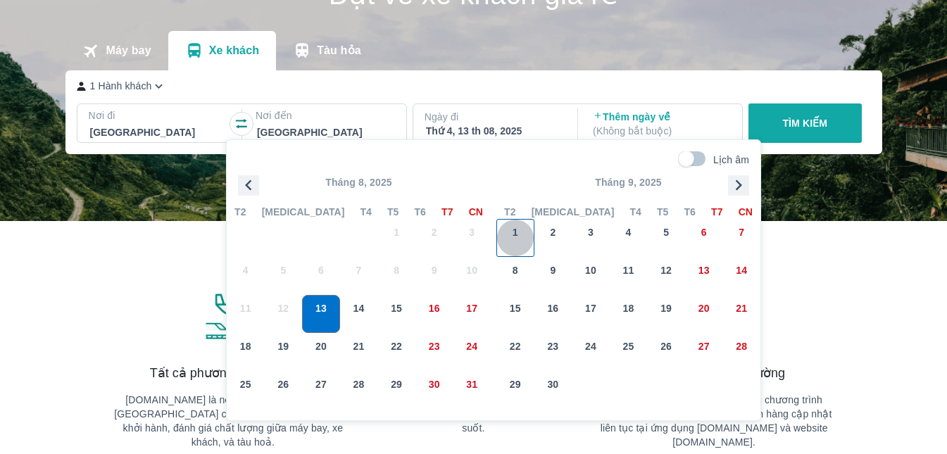
click at [517, 235] on span "1" at bounding box center [516, 232] width 6 height 14
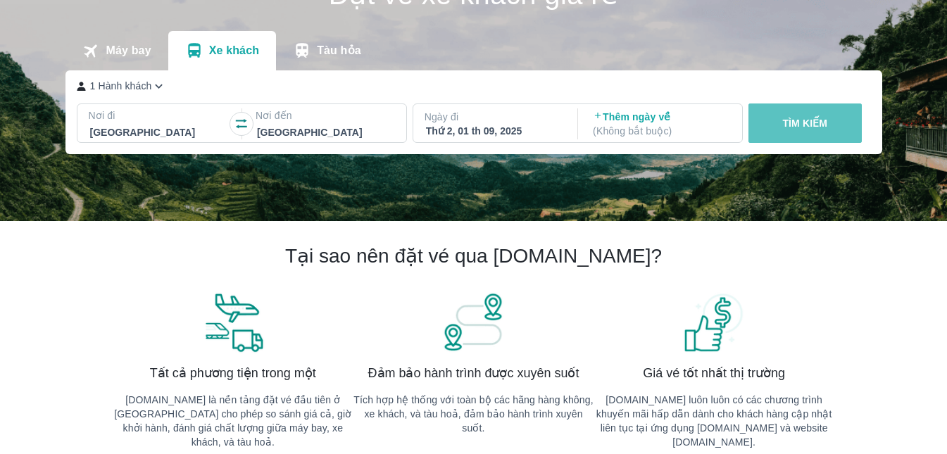
click at [813, 123] on p "TÌM KIẾM" at bounding box center [804, 123] width 45 height 14
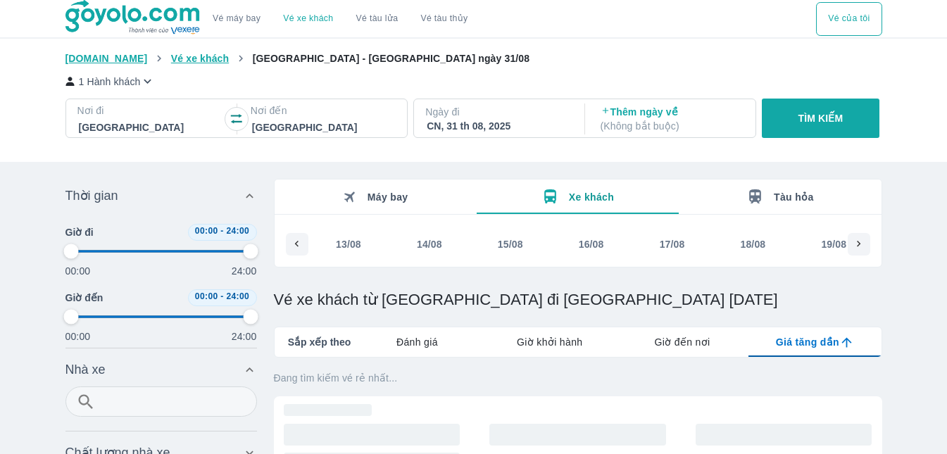
scroll to position [0, 1169]
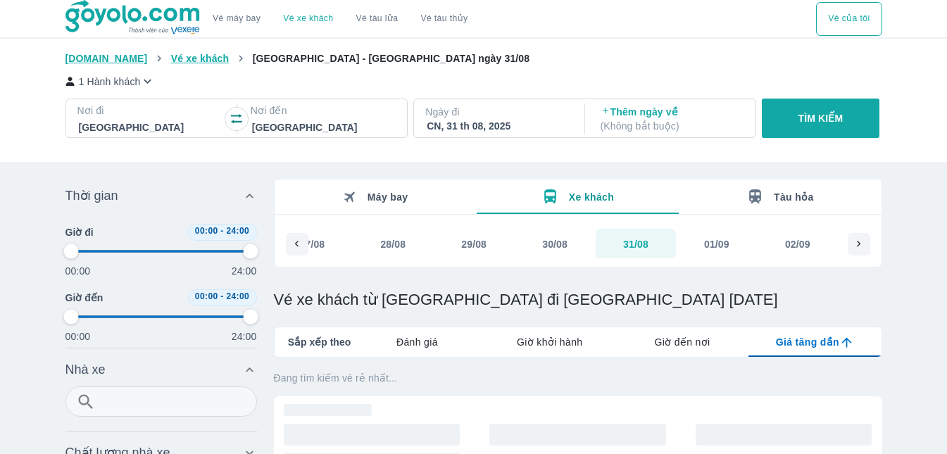
type input "97.9166666666667"
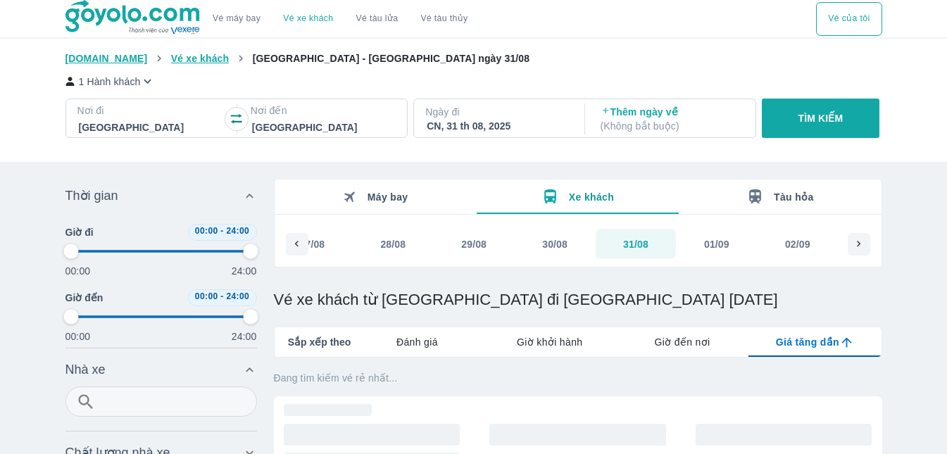
type input "97.9166666666667"
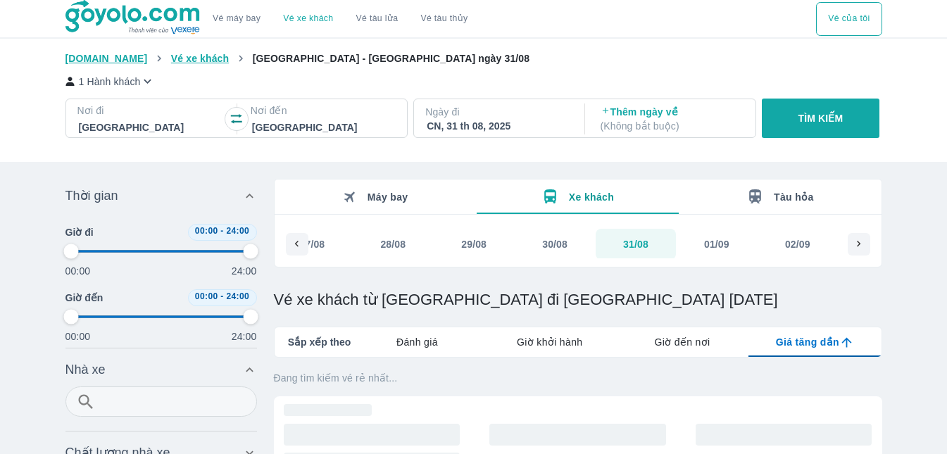
type input "97.9166666666667"
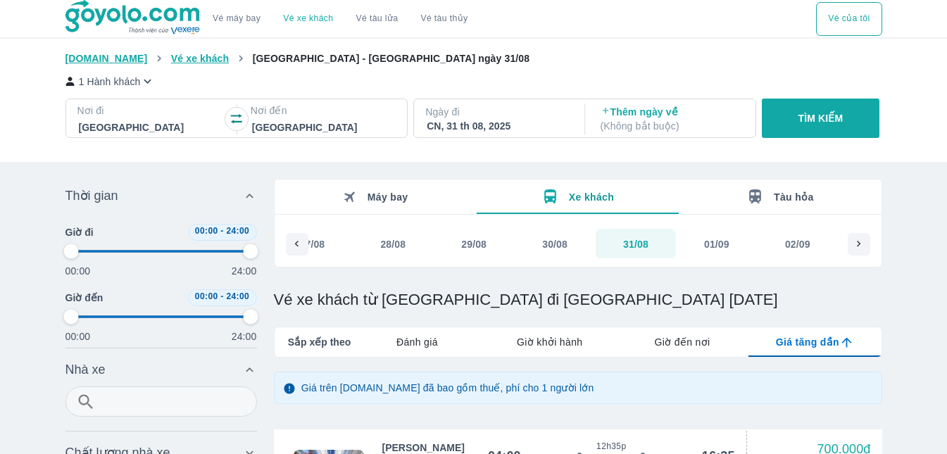
type input "97.9166666666667"
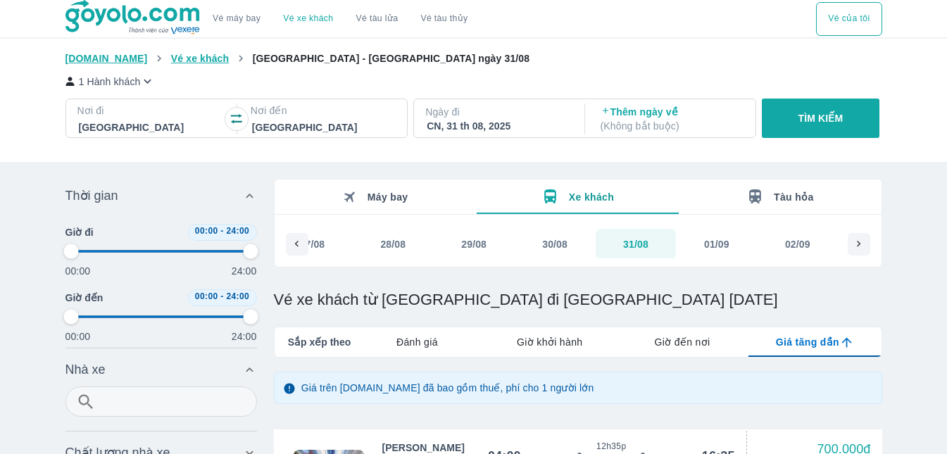
type input "97.9166666666667"
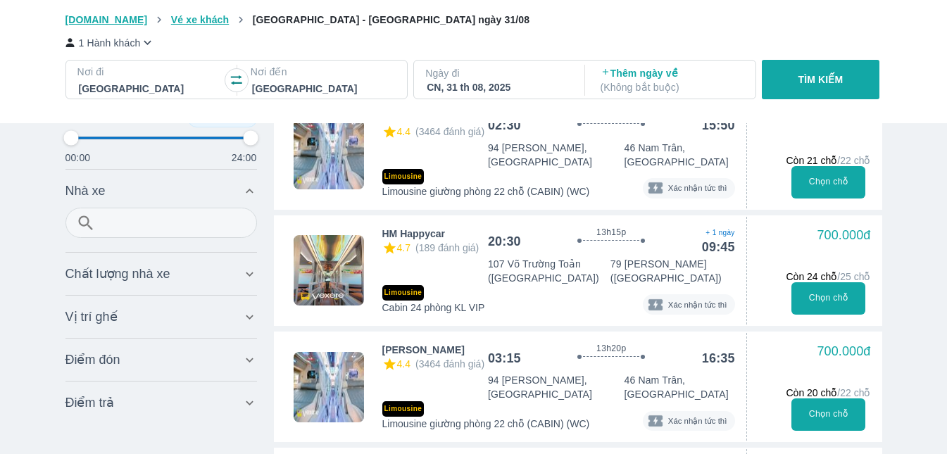
scroll to position [634, 0]
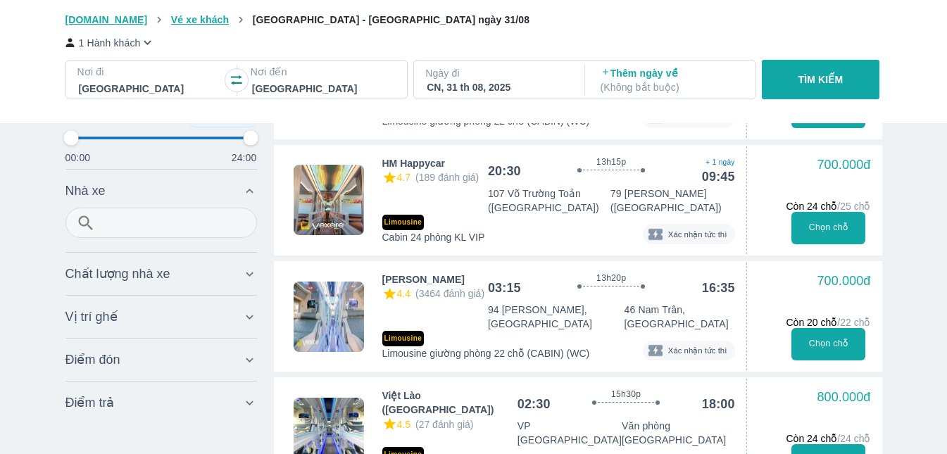
click at [518, 419] on p "VP Đà Lạt" at bounding box center [570, 433] width 104 height 28
click at [838, 444] on button "Chọn chỗ" at bounding box center [828, 460] width 74 height 32
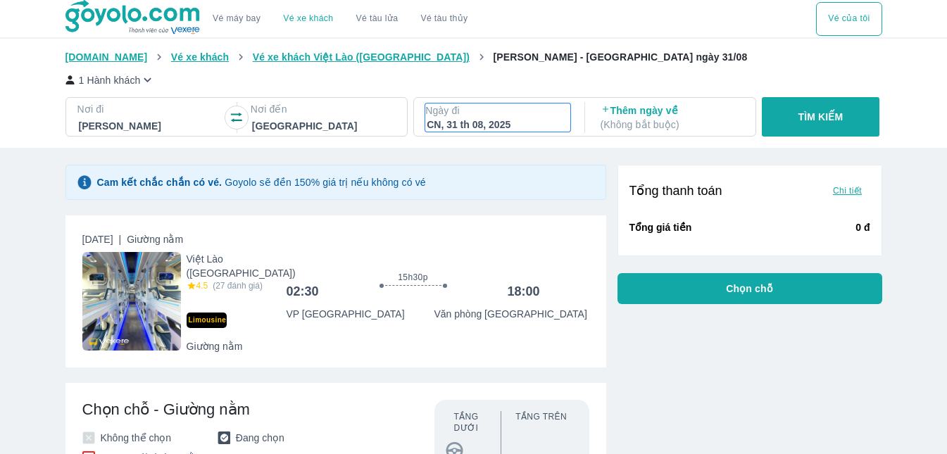
click at [494, 116] on p "Ngày đi" at bounding box center [497, 111] width 145 height 14
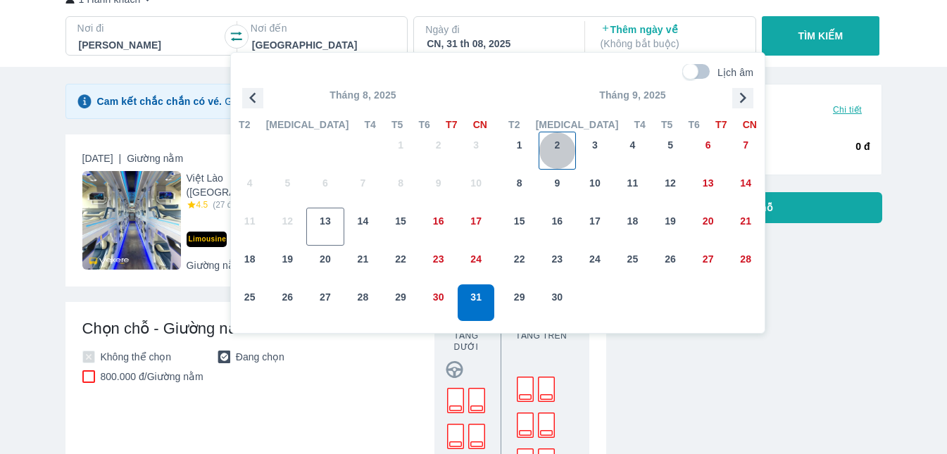
click at [558, 142] on span "2" at bounding box center [557, 145] width 6 height 14
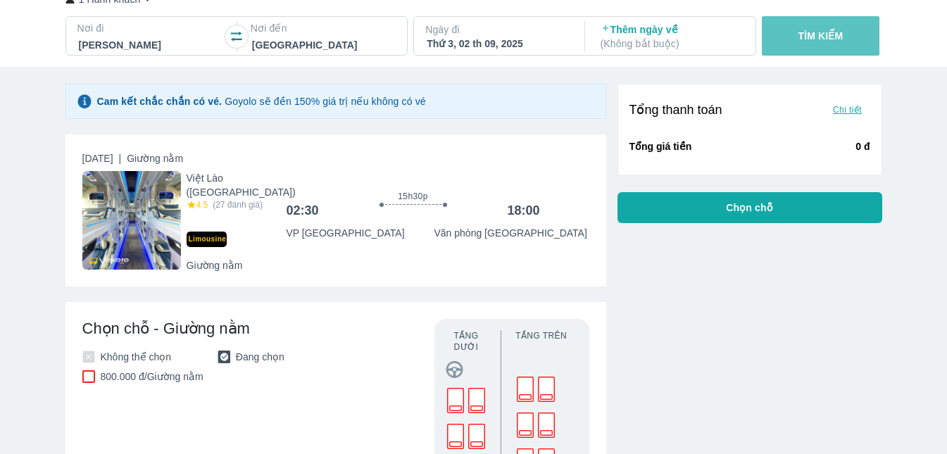
click at [829, 37] on p "TÌM KIẾM" at bounding box center [820, 36] width 45 height 14
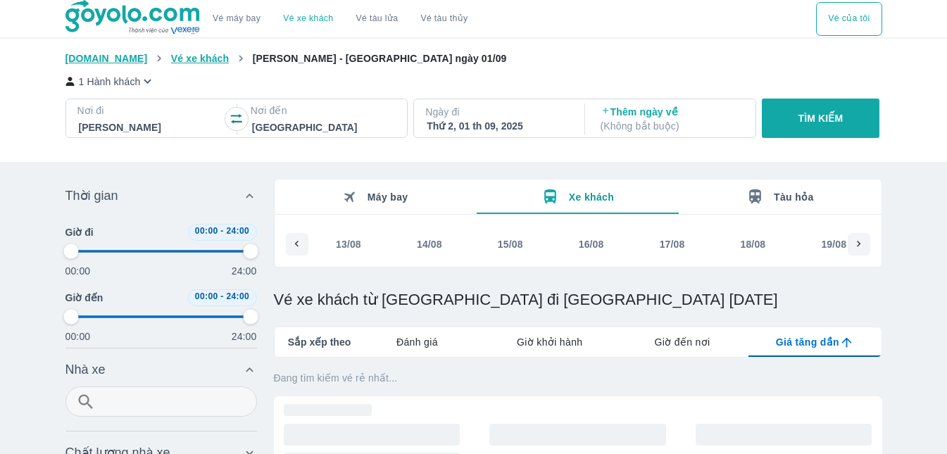
scroll to position [0, 1257]
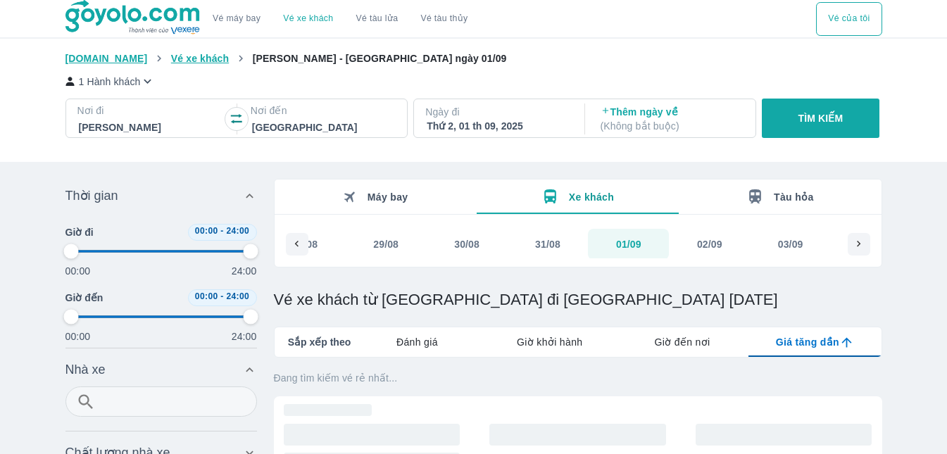
type input "97.9166666666667"
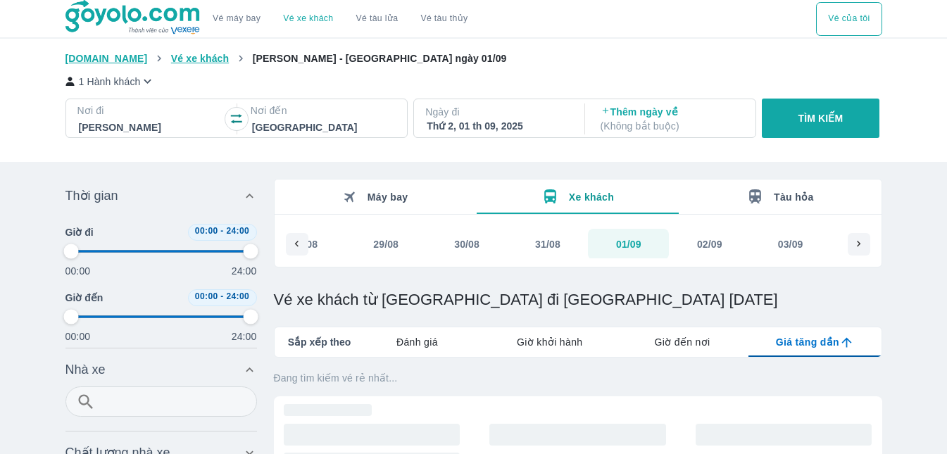
type input "97.9166666666667"
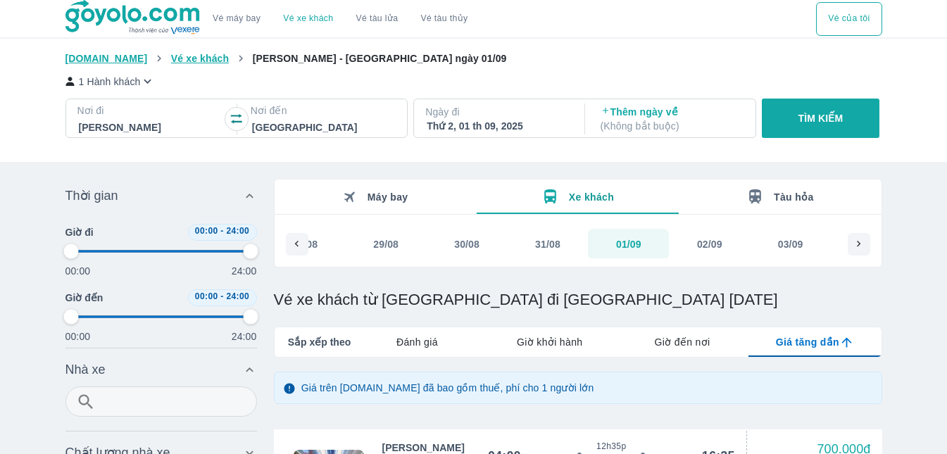
type input "97.9166666666667"
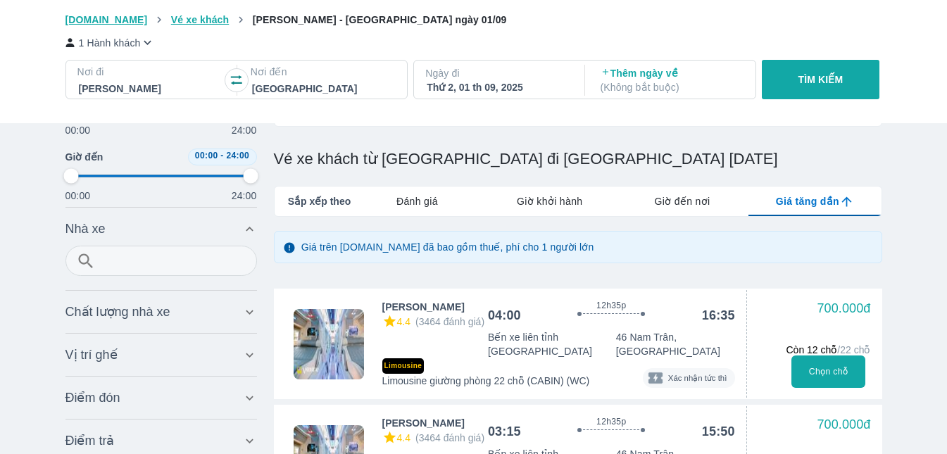
scroll to position [0, 0]
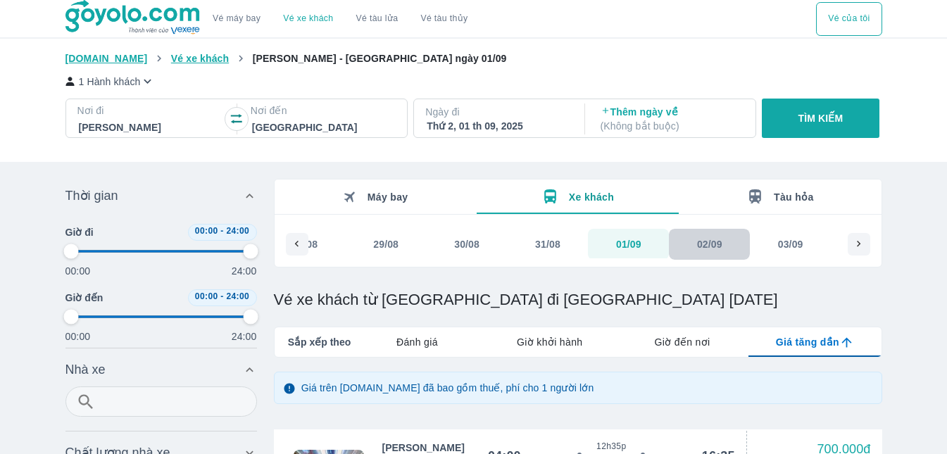
click at [707, 244] on div "02/09" at bounding box center [709, 244] width 25 height 14
type input "97.9166666666667"
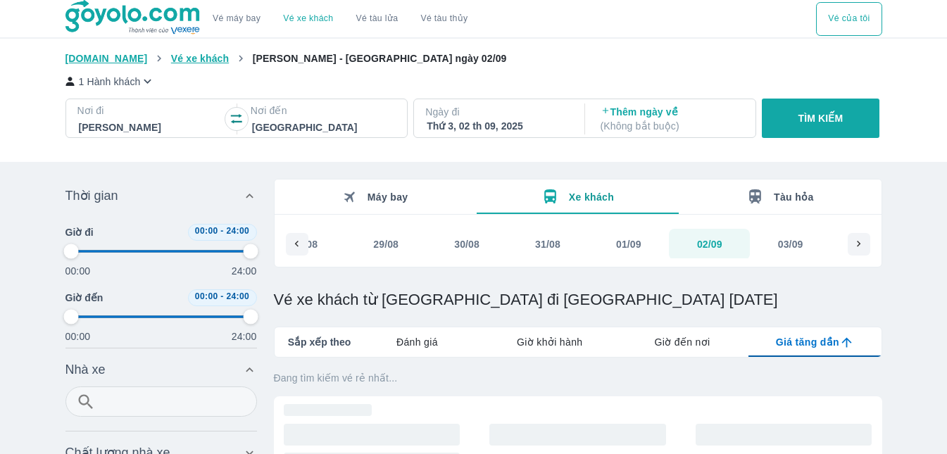
type input "97.9166666666667"
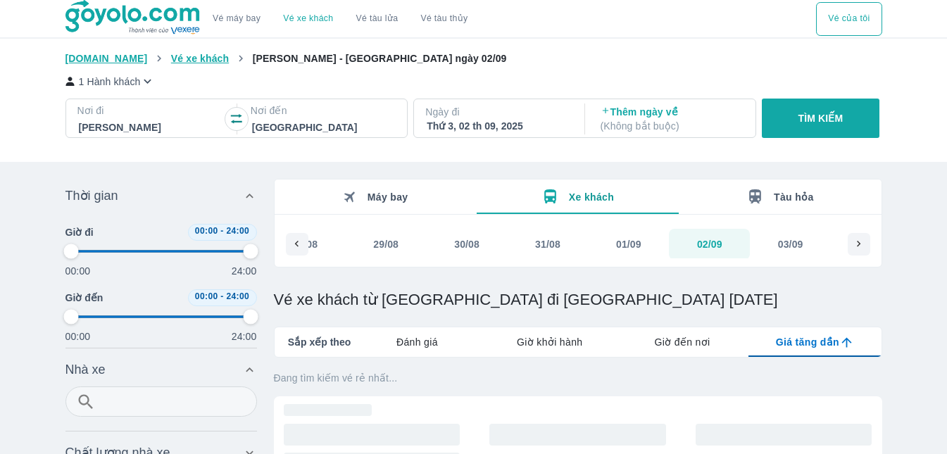
type input "97.9166666666667"
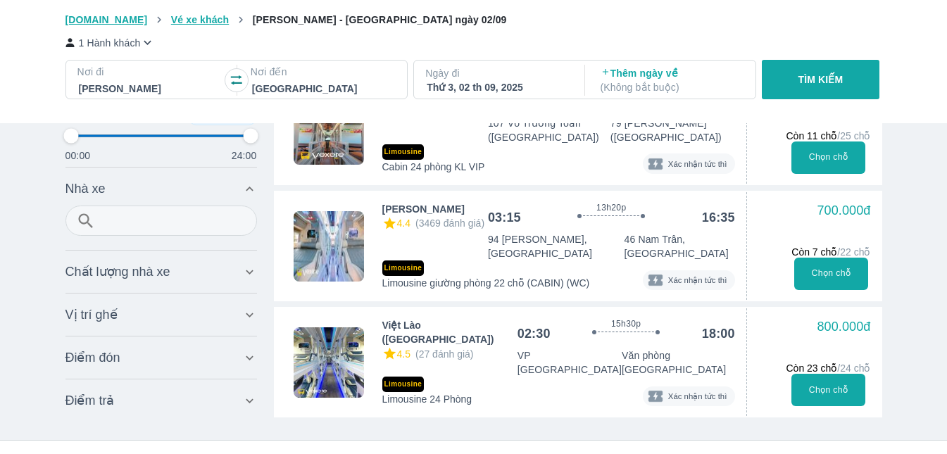
scroll to position [775, 0]
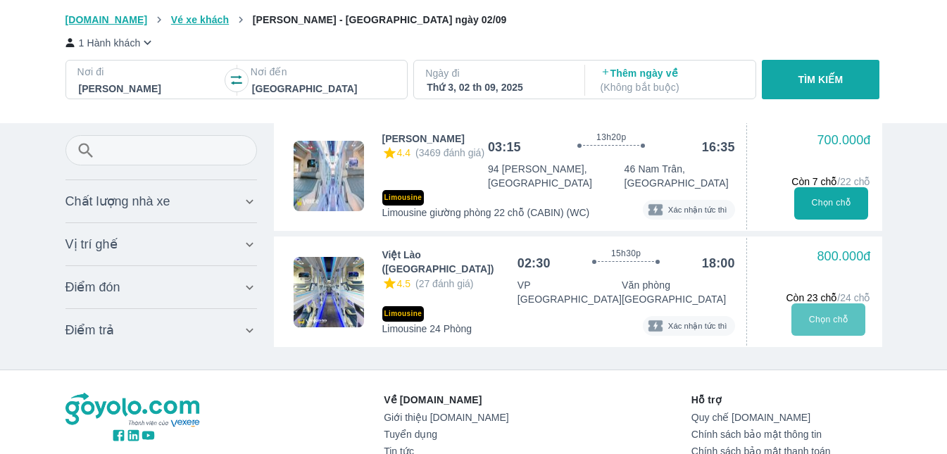
click at [834, 303] on button "Chọn chỗ" at bounding box center [828, 319] width 74 height 32
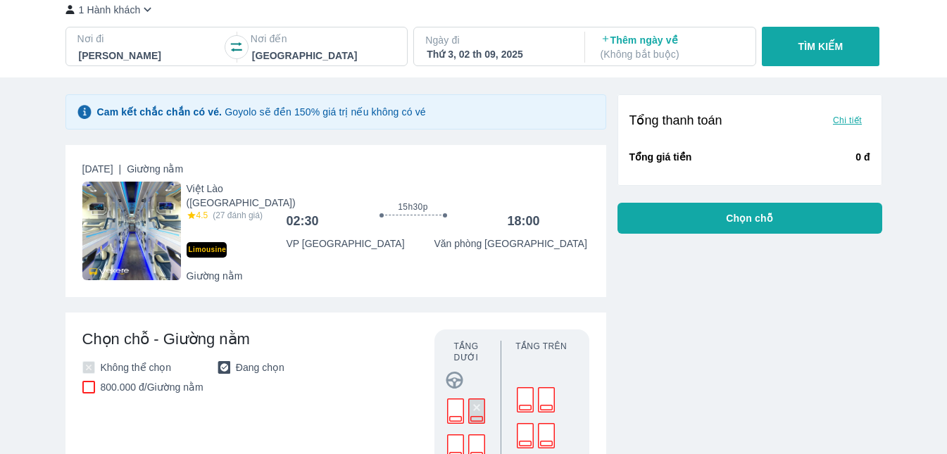
scroll to position [211, 0]
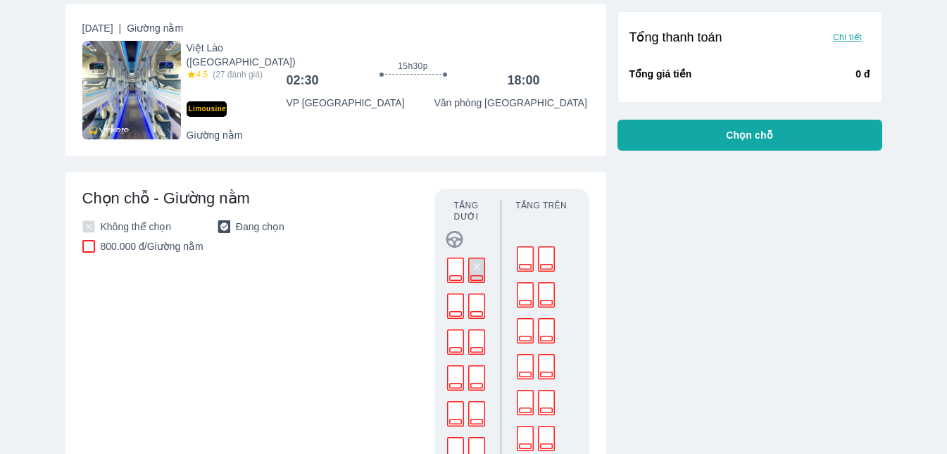
click at [461, 267] on rect at bounding box center [456, 270] width 16 height 25
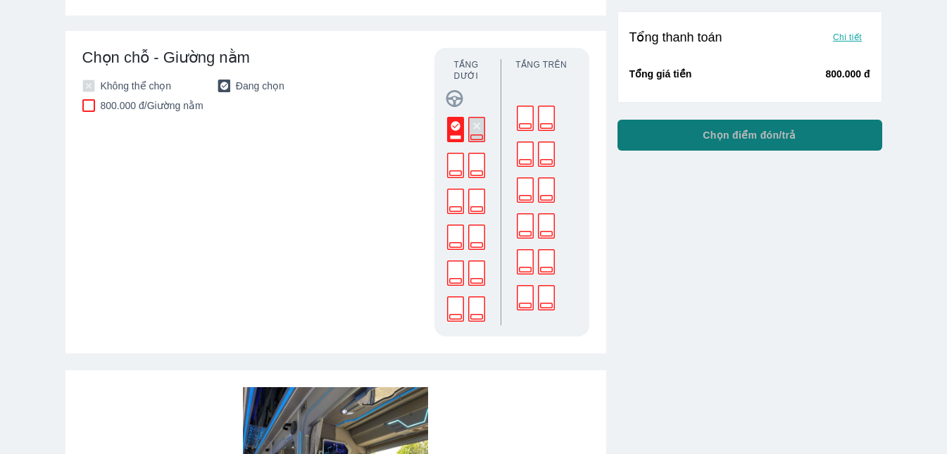
click at [751, 134] on span "Chọn điểm đón/trả" at bounding box center [750, 135] width 94 height 14
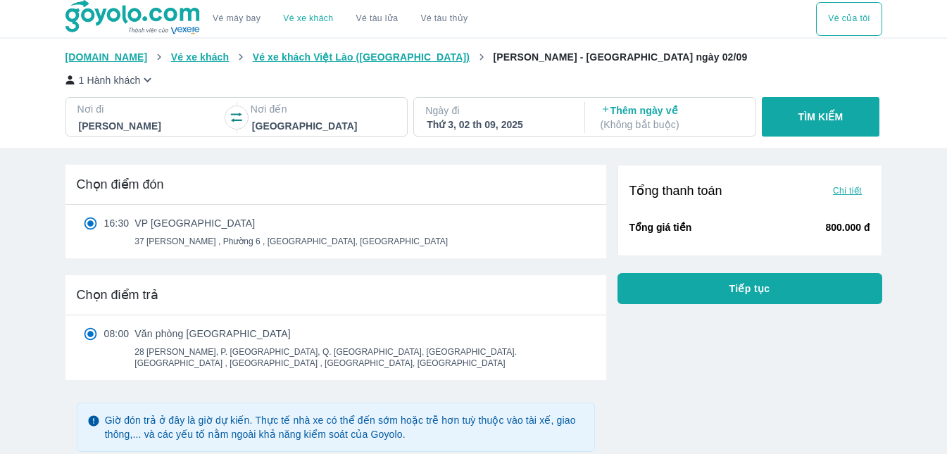
click at [144, 222] on p "VP Đà Lạt" at bounding box center [290, 223] width 313 height 14
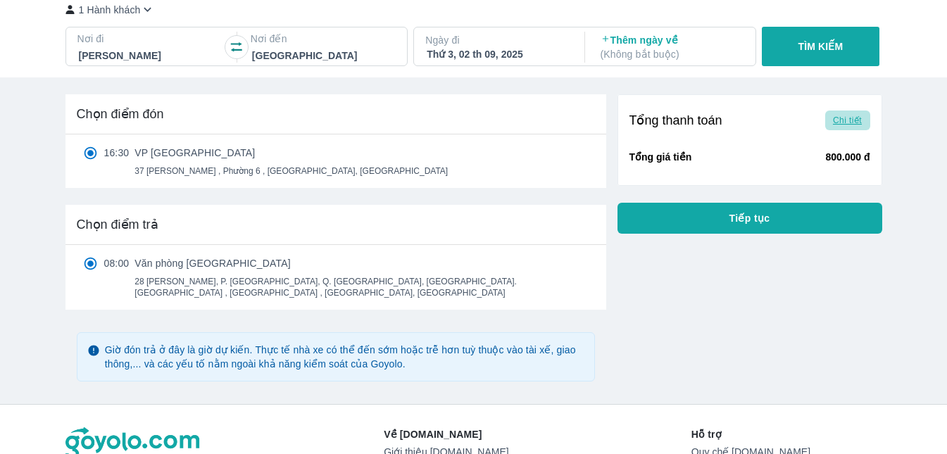
click at [844, 123] on span "Chi tiết" at bounding box center [847, 120] width 29 height 11
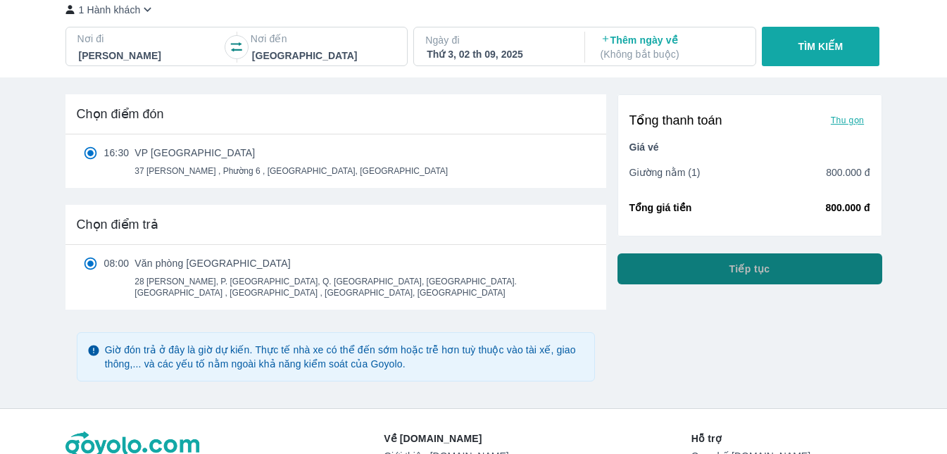
click at [749, 270] on span "Tiếp tục" at bounding box center [749, 269] width 41 height 14
